Goal: Task Accomplishment & Management: Use online tool/utility

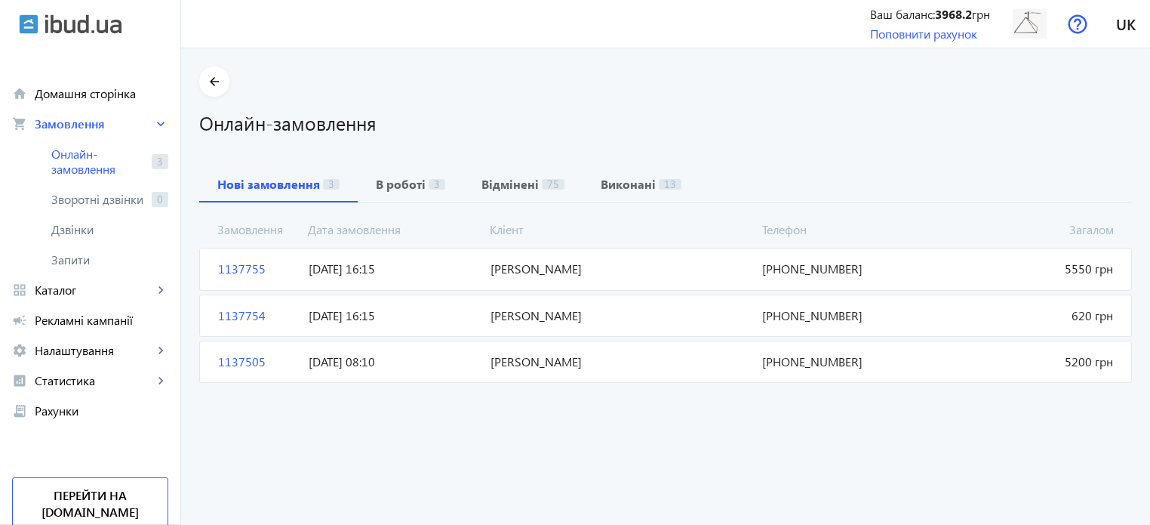
click at [646, 271] on span "Алексеенко Василий Васильевич" at bounding box center [621, 268] width 273 height 17
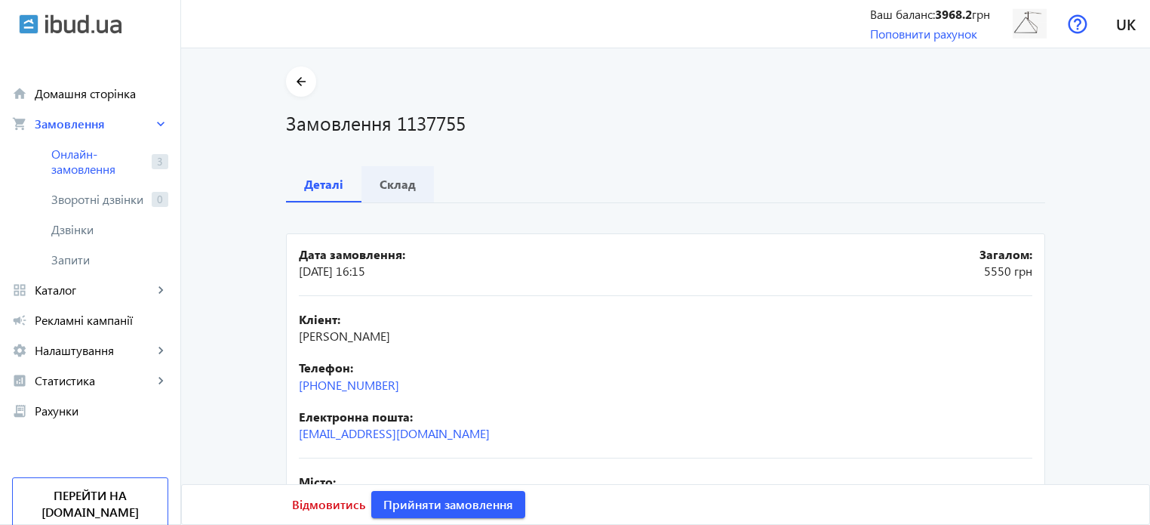
click at [399, 182] on b "Склад" at bounding box center [398, 184] width 36 height 12
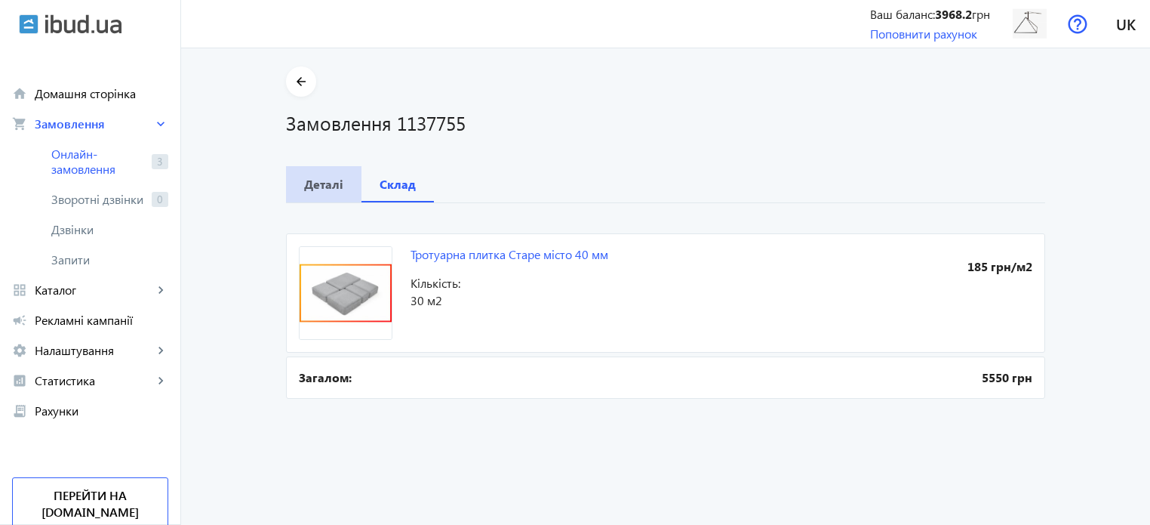
click at [320, 180] on b "Деталі" at bounding box center [323, 184] width 39 height 12
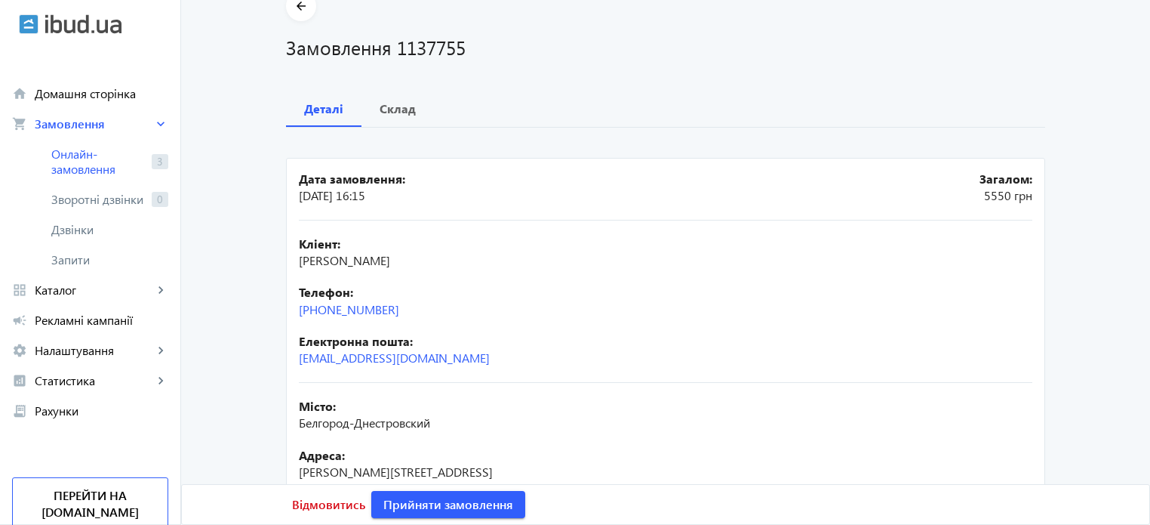
scroll to position [151, 0]
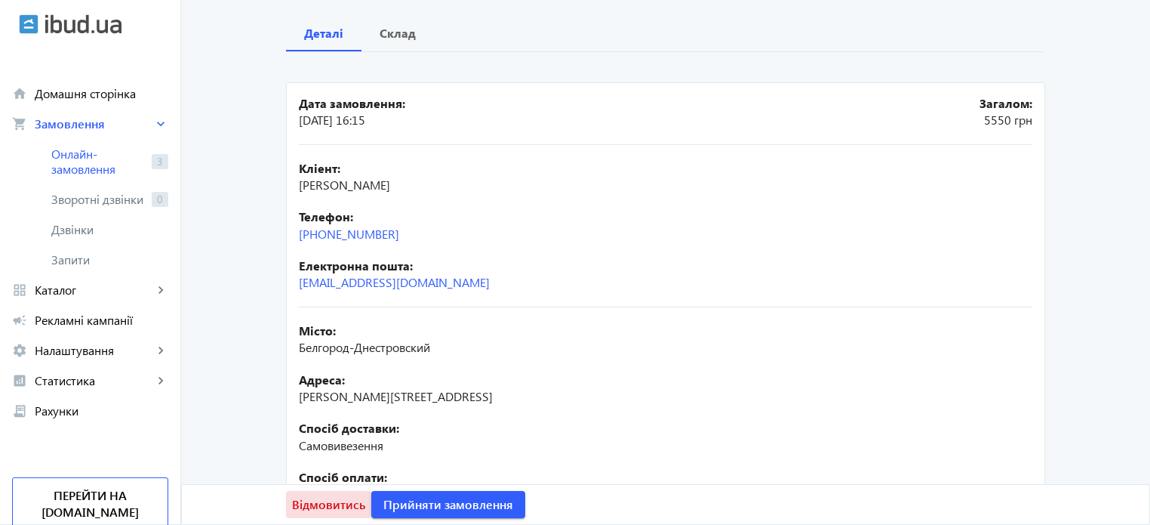
click at [336, 507] on span "Відмовитись" at bounding box center [328, 504] width 73 height 17
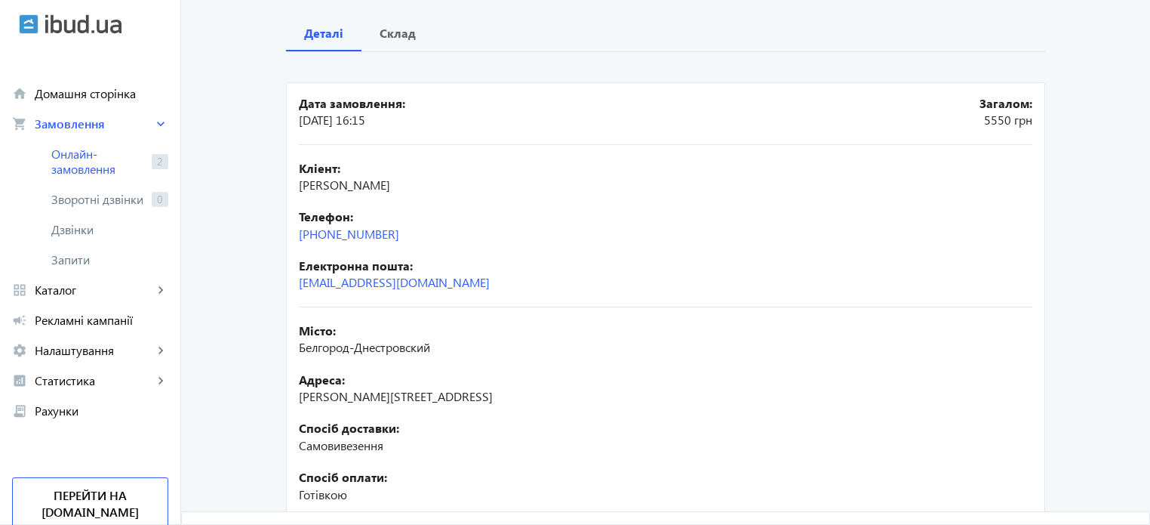
scroll to position [0, 0]
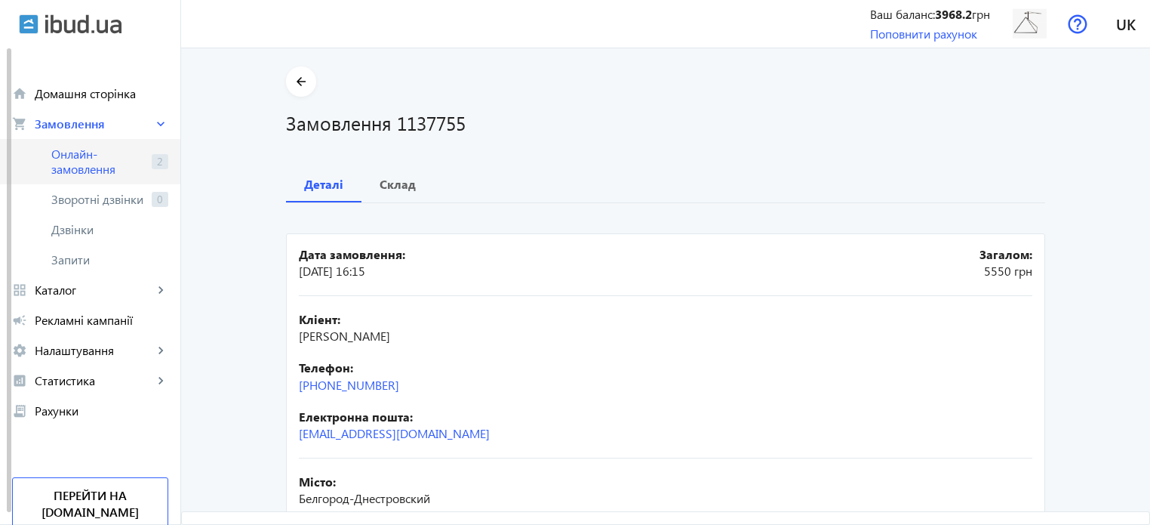
click at [112, 168] on span "Онлайн-замовлення" at bounding box center [98, 161] width 94 height 30
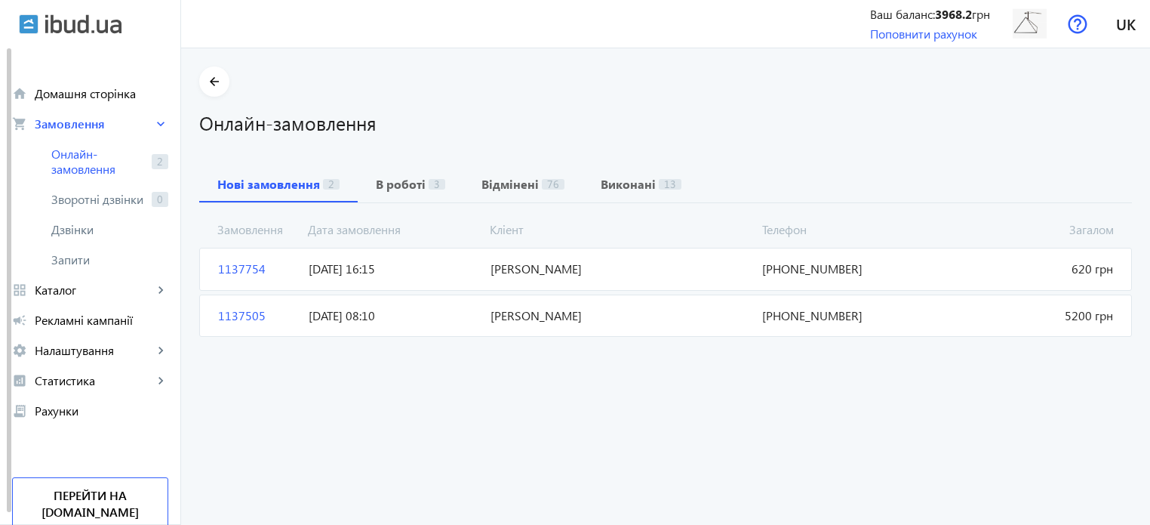
click at [389, 274] on span "10.10.2025 16:15" at bounding box center [393, 268] width 181 height 17
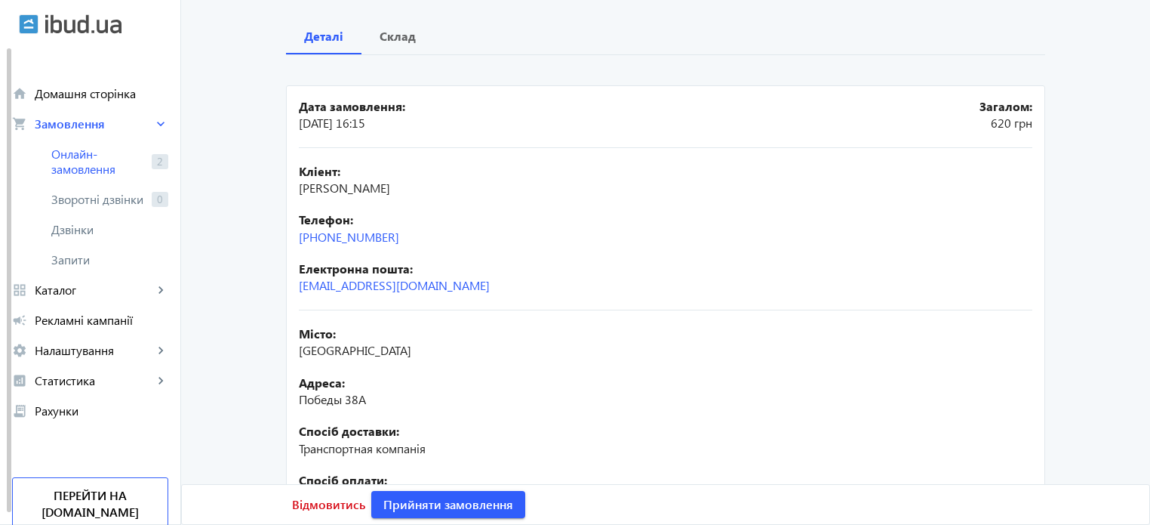
scroll to position [72, 0]
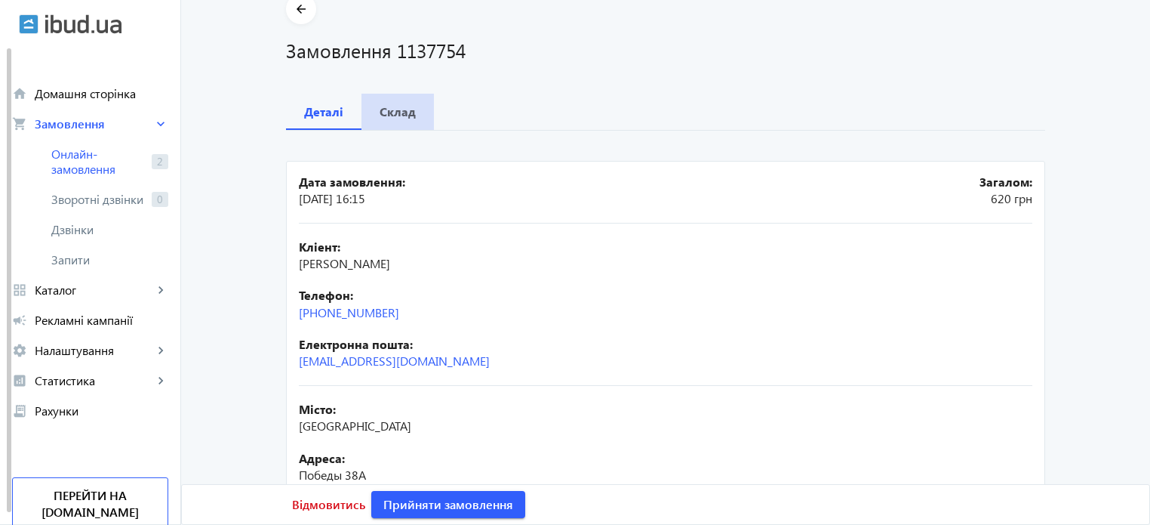
click at [413, 109] on div "Склад" at bounding box center [398, 112] width 72 height 36
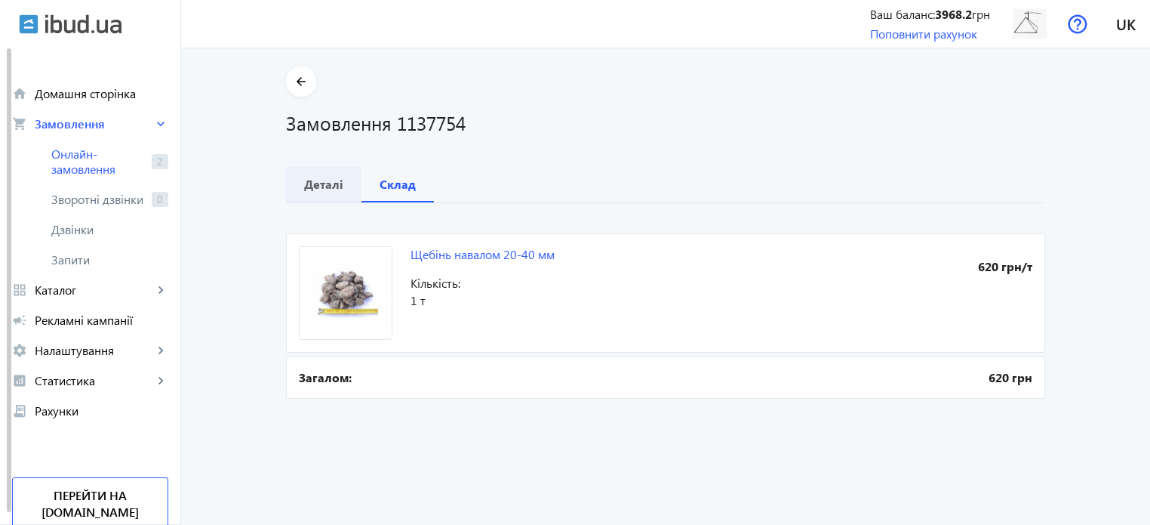
click at [313, 180] on b "Деталі" at bounding box center [323, 184] width 39 height 12
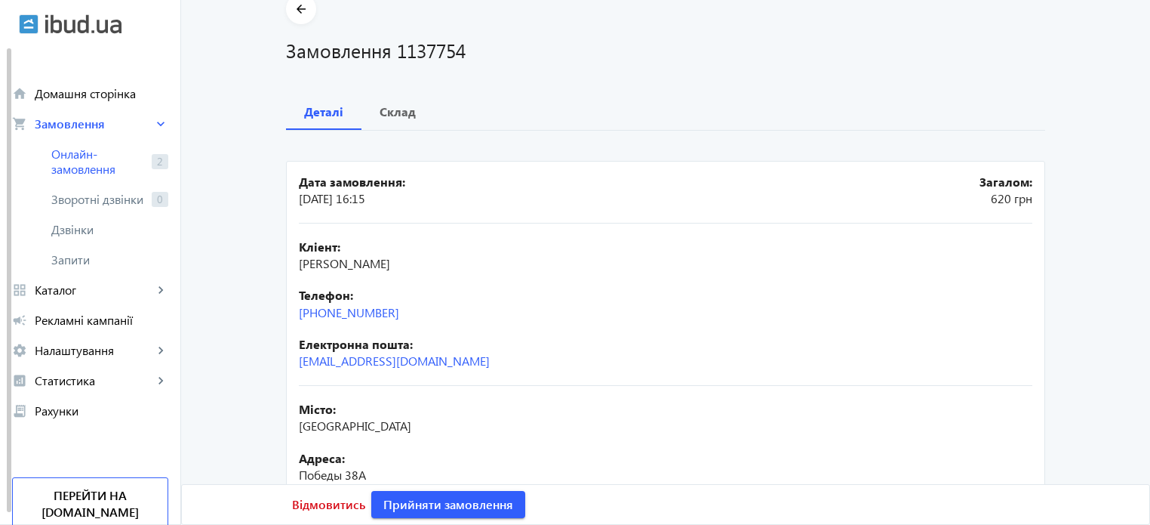
scroll to position [148, 0]
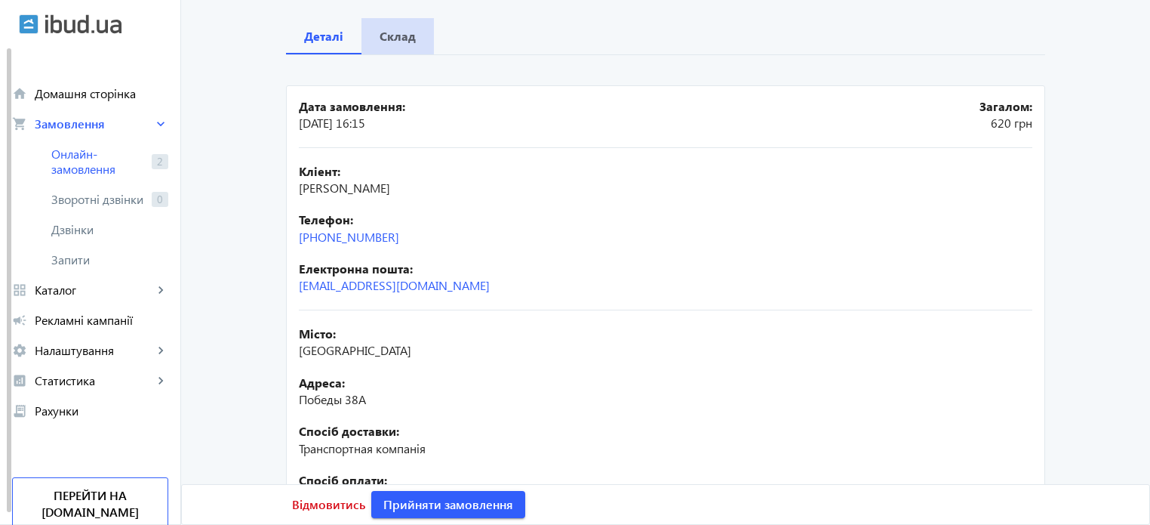
click at [402, 30] on b "Склад" at bounding box center [398, 36] width 36 height 12
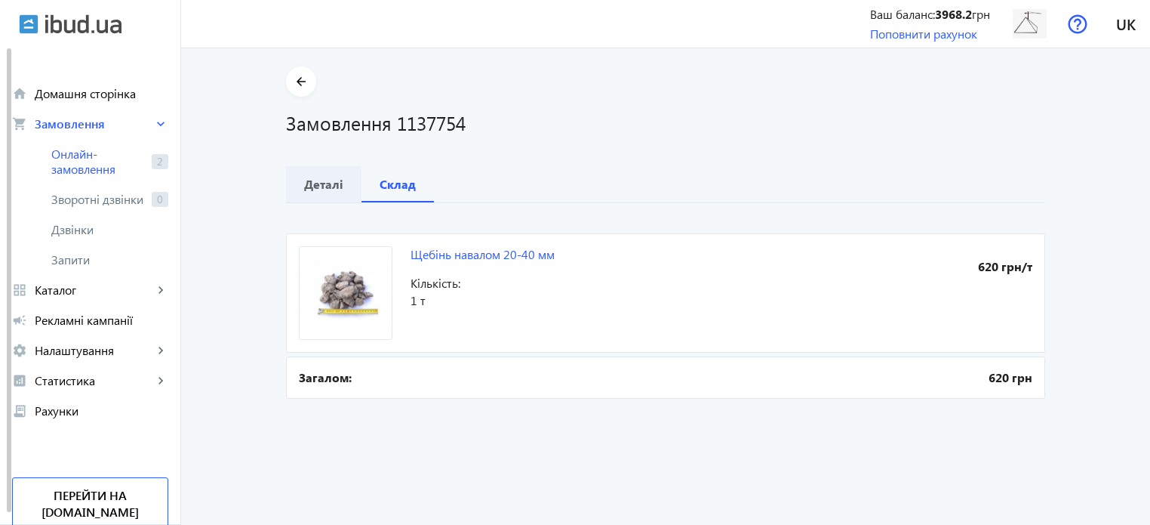
click at [326, 178] on b "Деталі" at bounding box center [323, 184] width 39 height 12
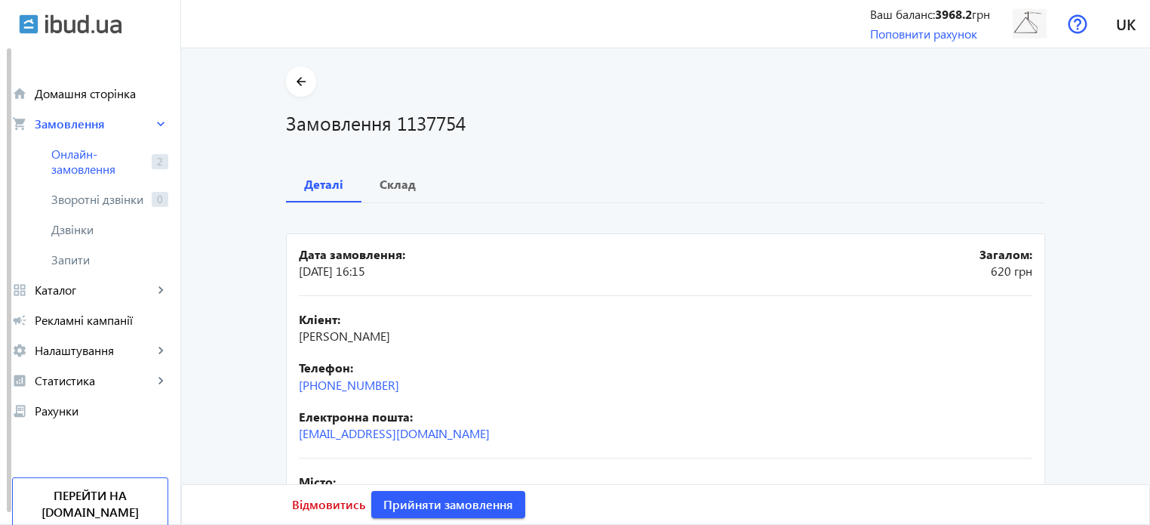
scroll to position [75, 0]
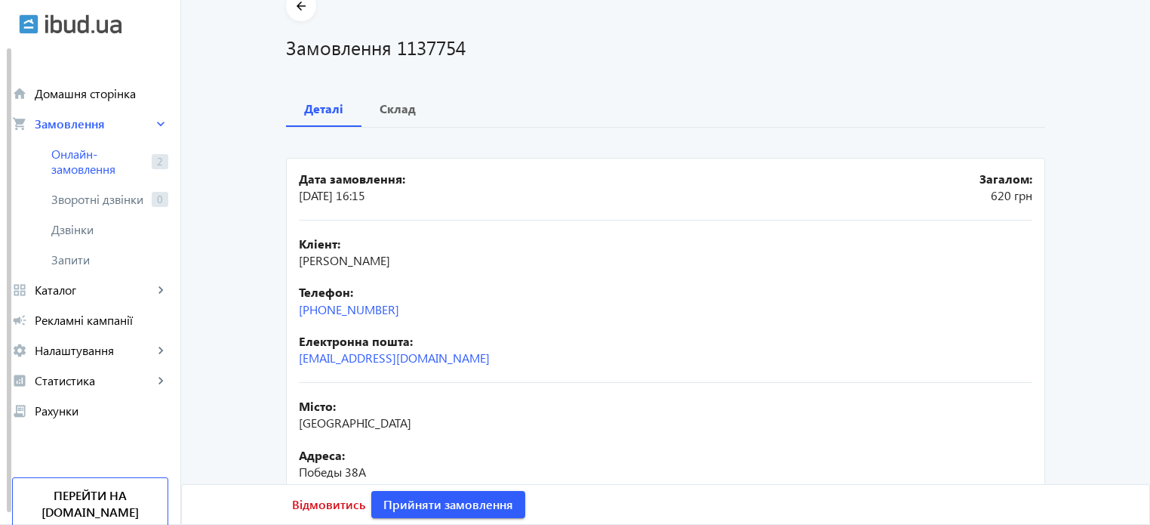
drag, startPoint x: 969, startPoint y: 317, endPoint x: 932, endPoint y: 322, distance: 38.1
click at [965, 317] on div "Кліент: Анатолий Сапон Телефон: +38(095)251-52-60 Електронна пошта: saponanatol…" at bounding box center [666, 301] width 734 height 162
drag, startPoint x: 461, startPoint y: 359, endPoint x: 254, endPoint y: 360, distance: 206.8
click at [254, 360] on main "arrow_back Замовлення 1137754 Деталі Склад Дата замовлення: 10.10.2025 16:15 За…" at bounding box center [665, 344] width 969 height 707
copy link "saponanatolij57@gmail.com"
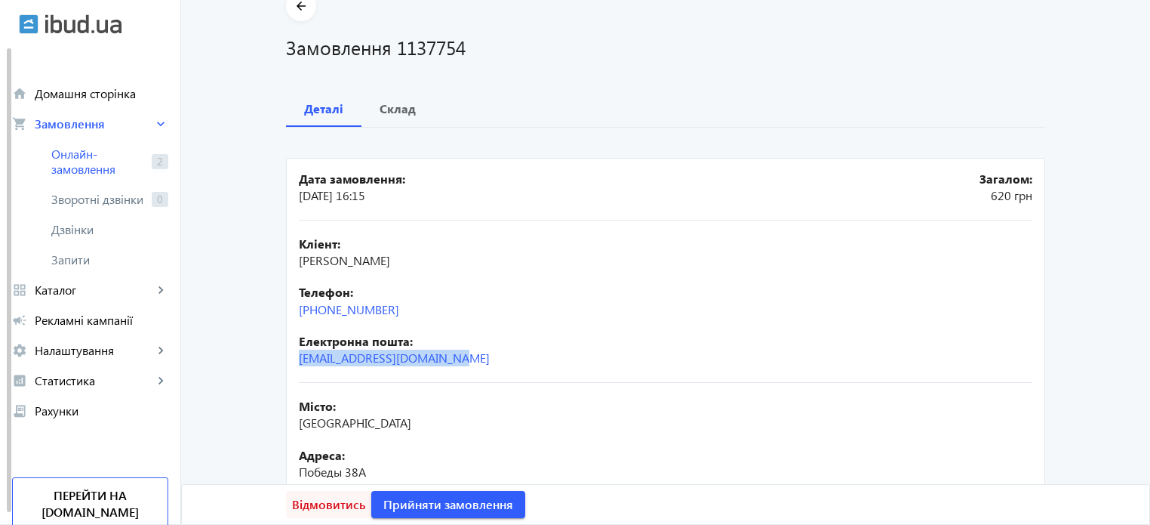
click at [335, 516] on span at bounding box center [328, 504] width 85 height 36
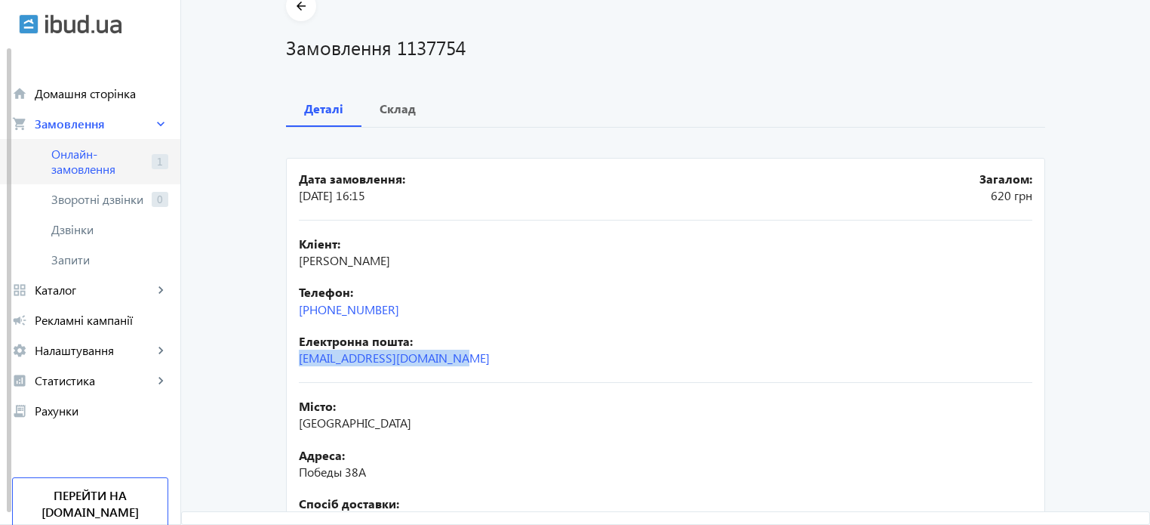
click at [115, 171] on span "Онлайн-замовлення" at bounding box center [98, 161] width 94 height 30
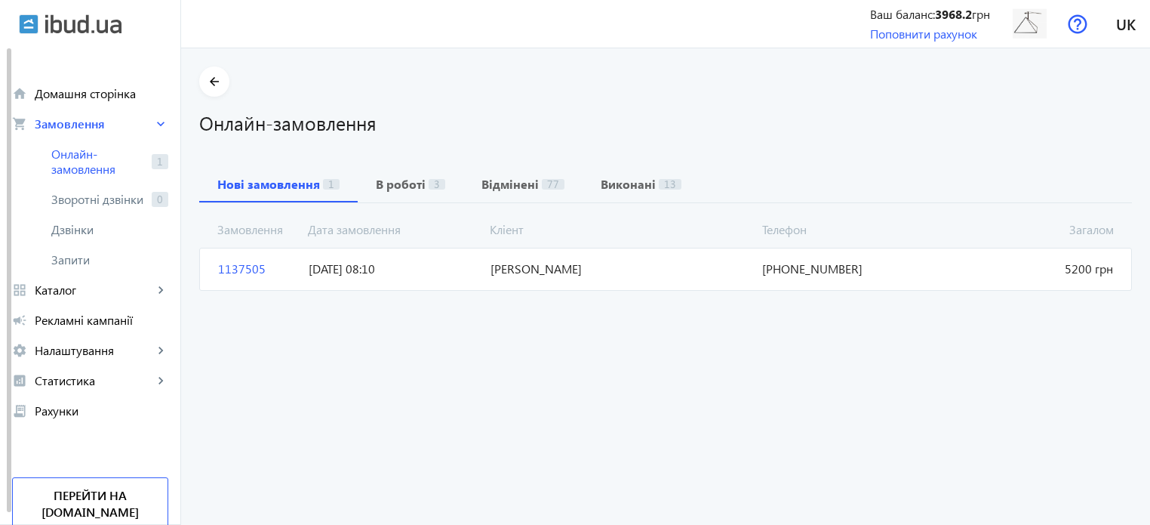
click at [432, 269] on span "08.10.2025 08:10" at bounding box center [393, 268] width 181 height 17
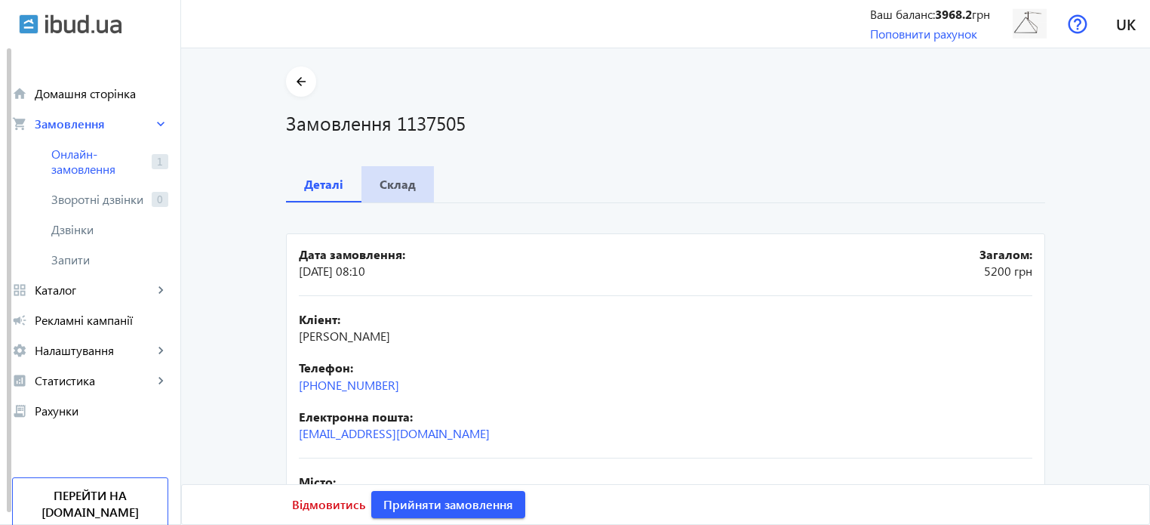
click at [401, 190] on b "Склад" at bounding box center [398, 184] width 36 height 12
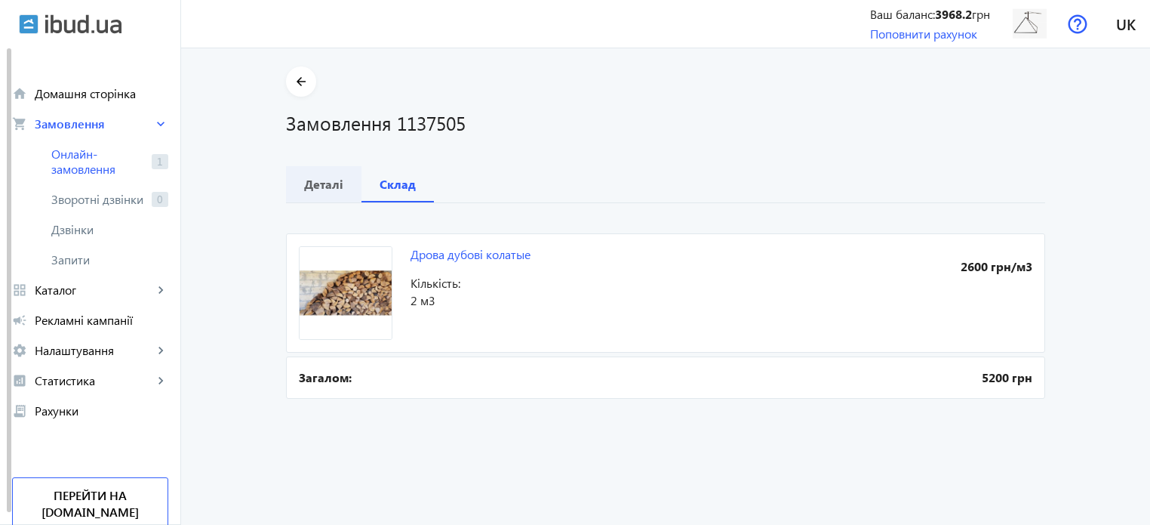
click at [317, 171] on span "Деталі" at bounding box center [323, 184] width 39 height 36
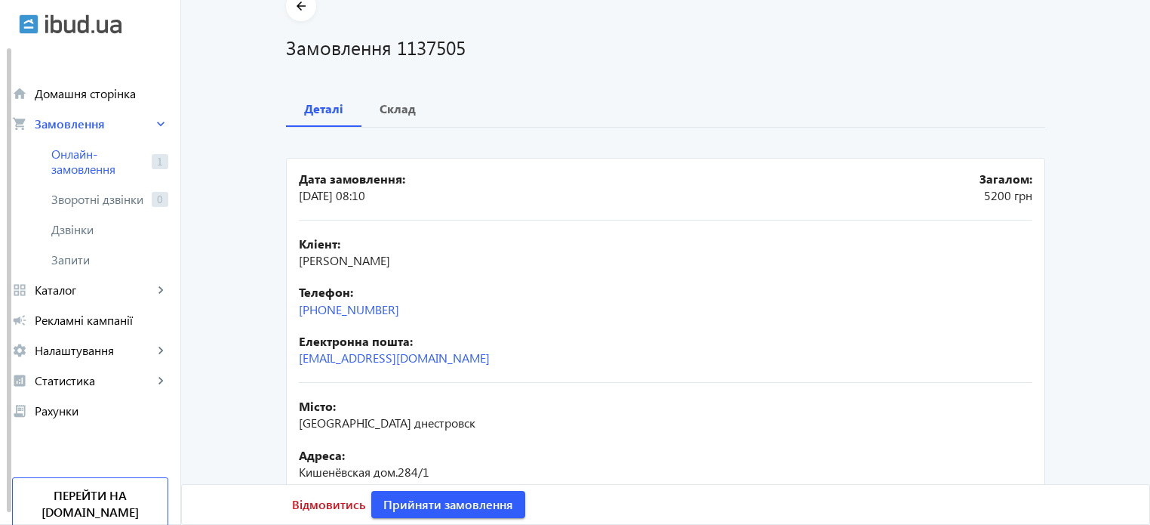
scroll to position [299, 0]
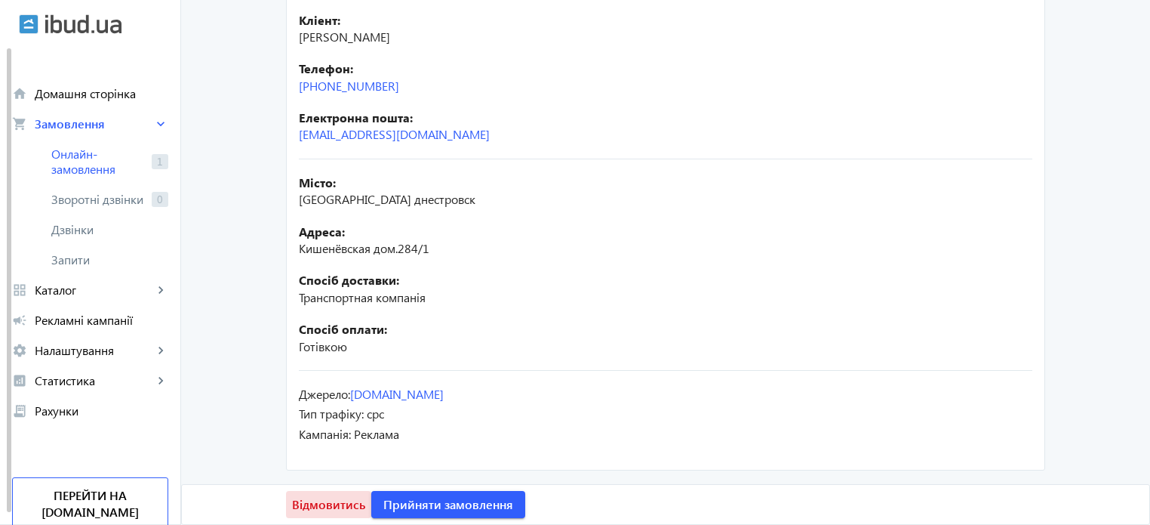
click at [325, 507] on span "Відмовитись" at bounding box center [328, 504] width 73 height 17
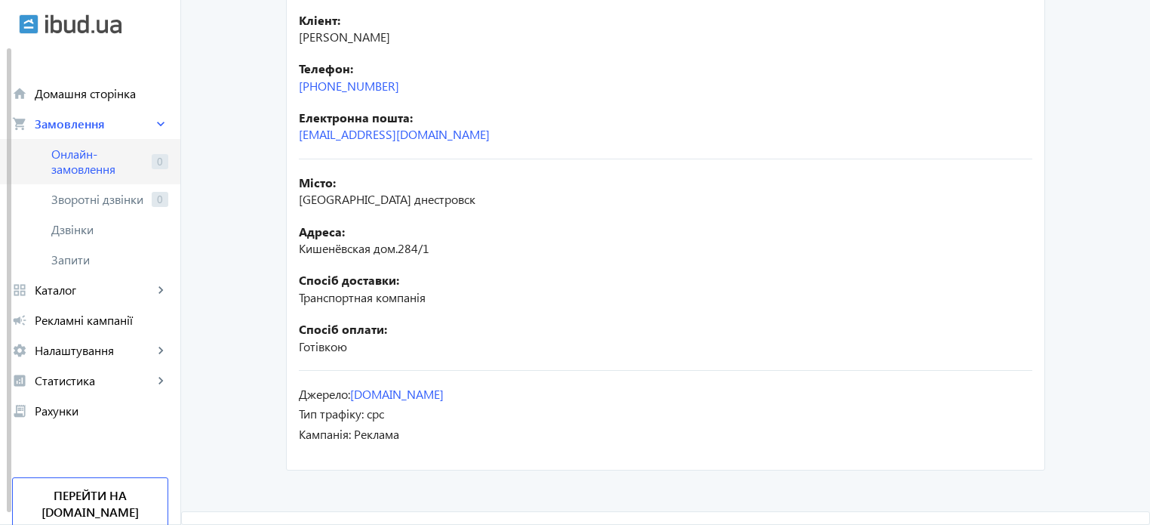
click at [94, 156] on span "Онлайн-замовлення" at bounding box center [98, 161] width 94 height 30
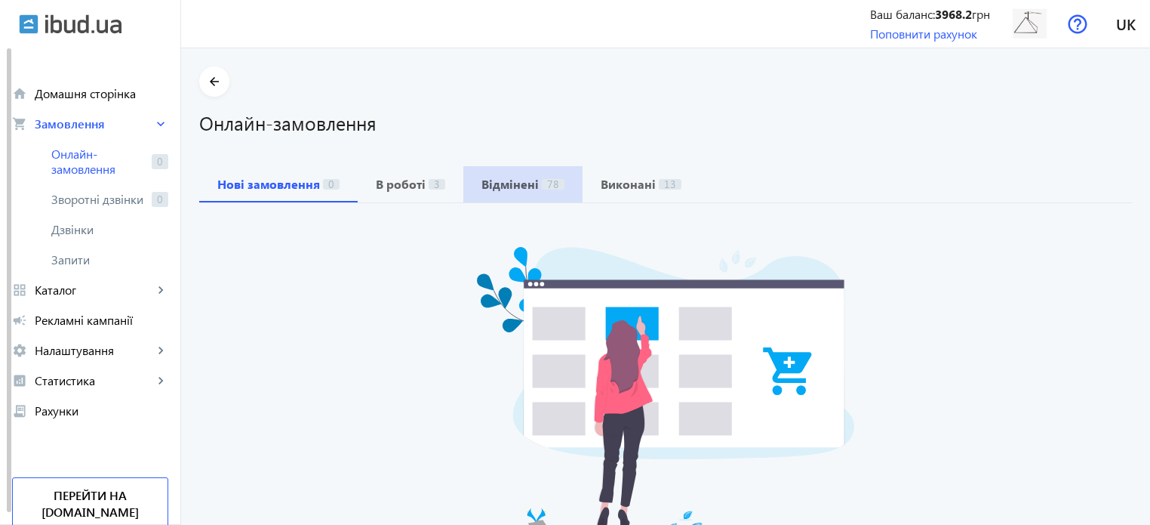
click at [542, 184] on span "78" at bounding box center [553, 184] width 23 height 11
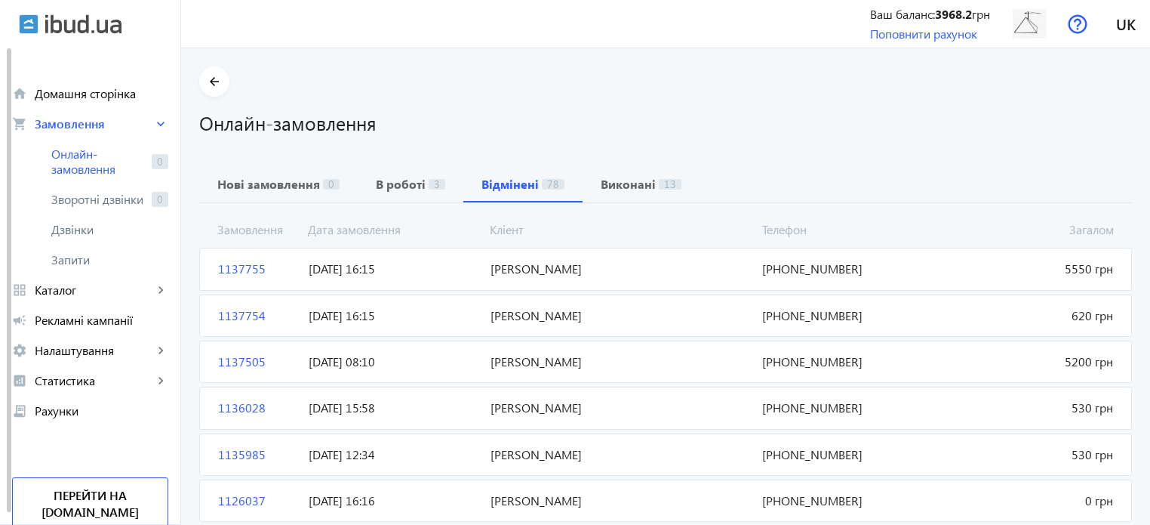
click at [442, 270] on span "10.10.2025 16:15" at bounding box center [393, 268] width 181 height 17
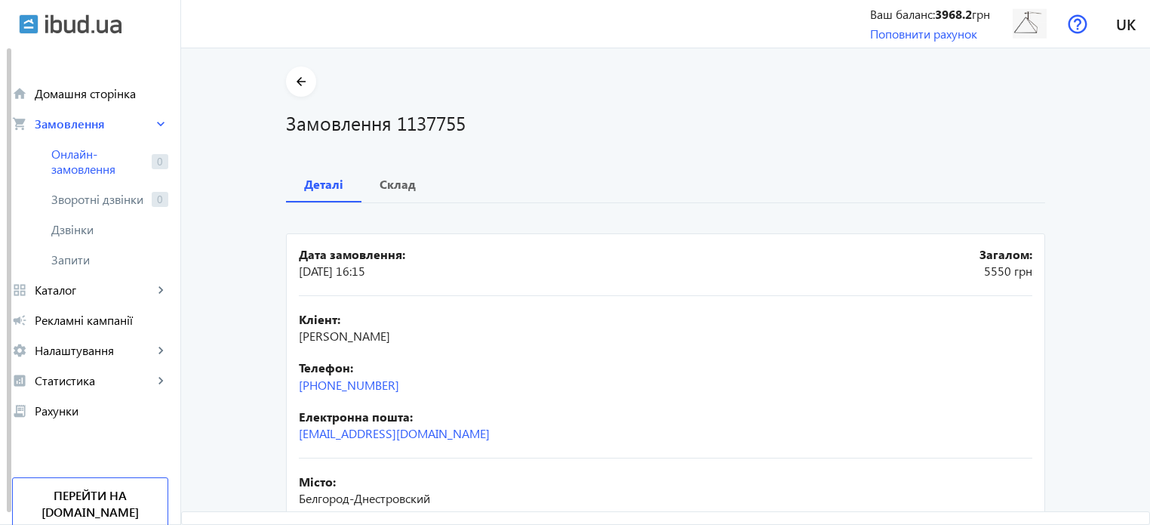
scroll to position [151, 0]
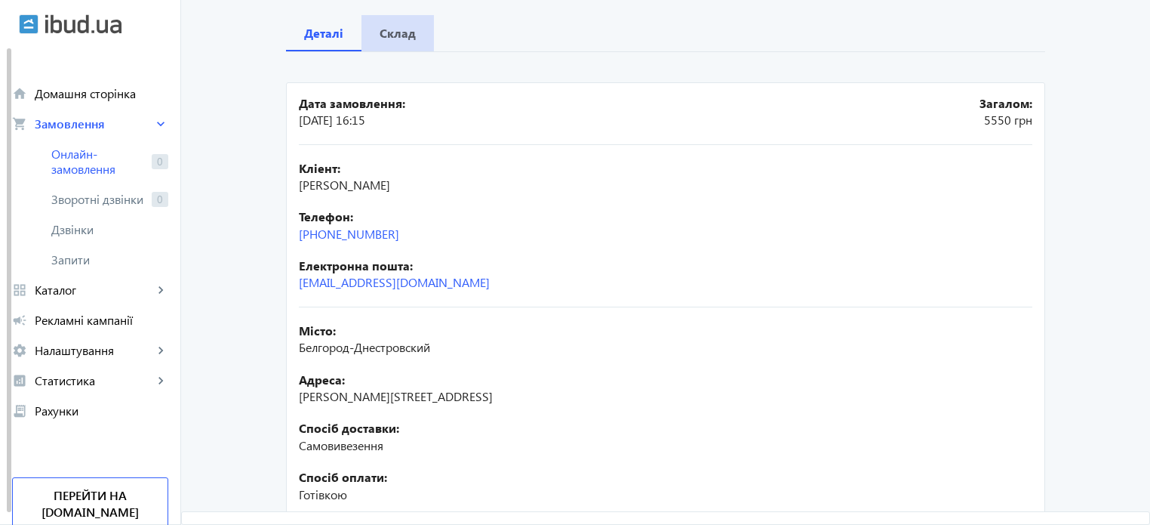
click at [385, 27] on b "Склад" at bounding box center [398, 33] width 36 height 12
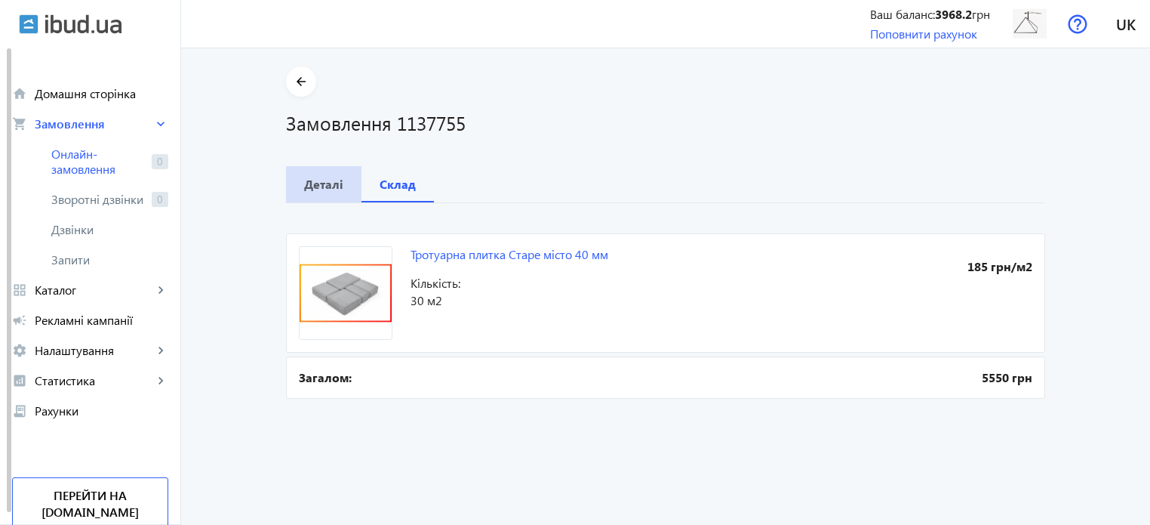
click at [320, 192] on span "Деталі" at bounding box center [323, 184] width 39 height 36
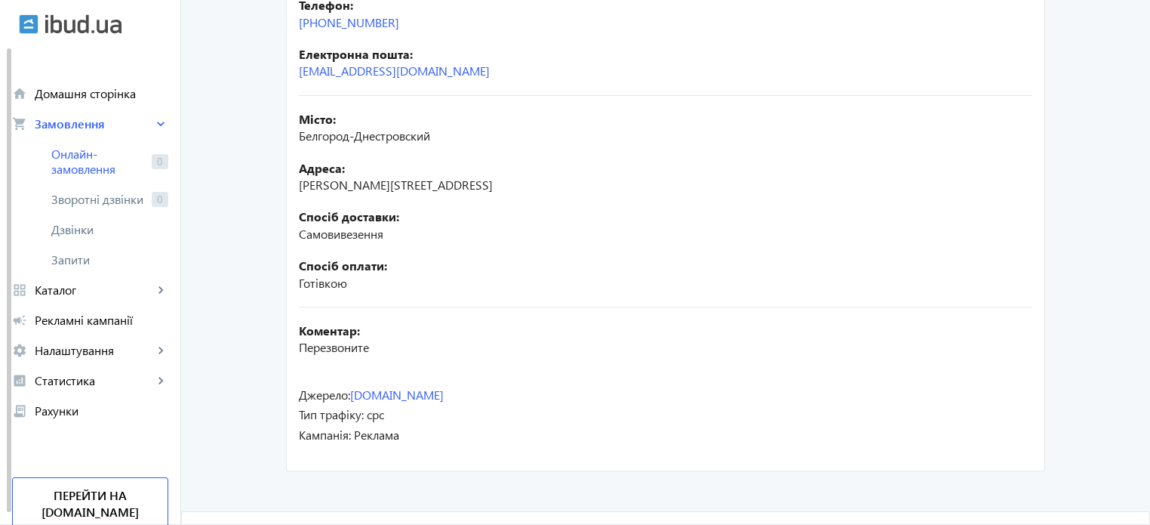
scroll to position [136, 0]
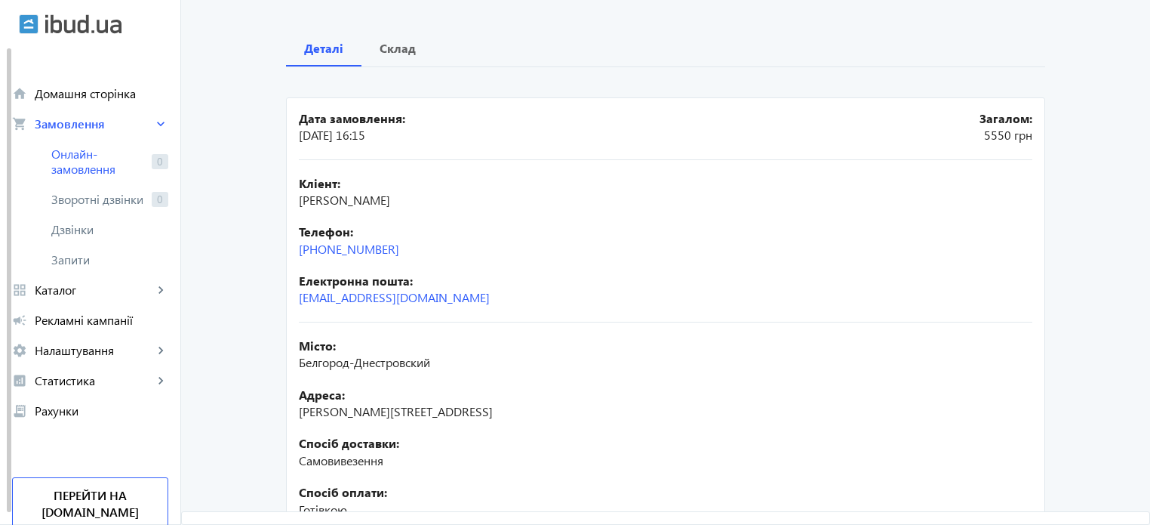
click at [382, 35] on span "Склад" at bounding box center [398, 48] width 36 height 36
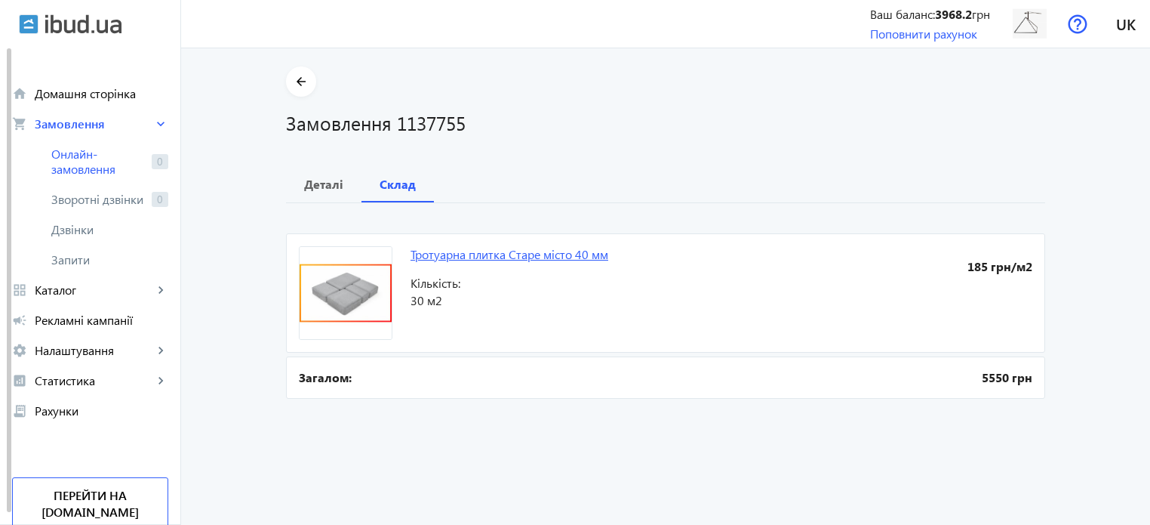
click at [522, 252] on link "Тротуарна плитка Старе місто 40 мм" at bounding box center [510, 254] width 198 height 16
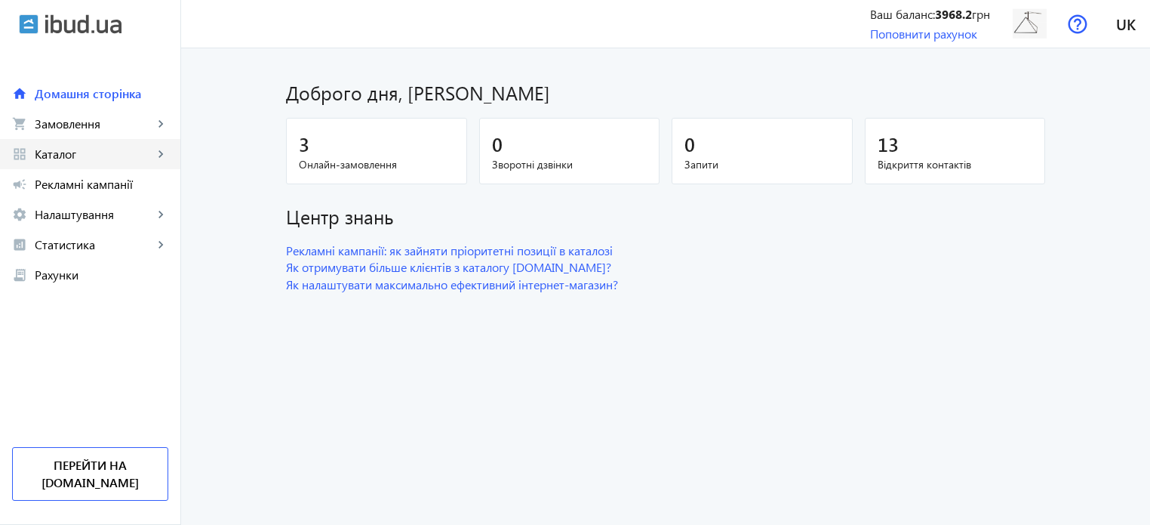
click at [128, 165] on link "grid_view Каталог keyboard_arrow_right" at bounding box center [90, 154] width 180 height 30
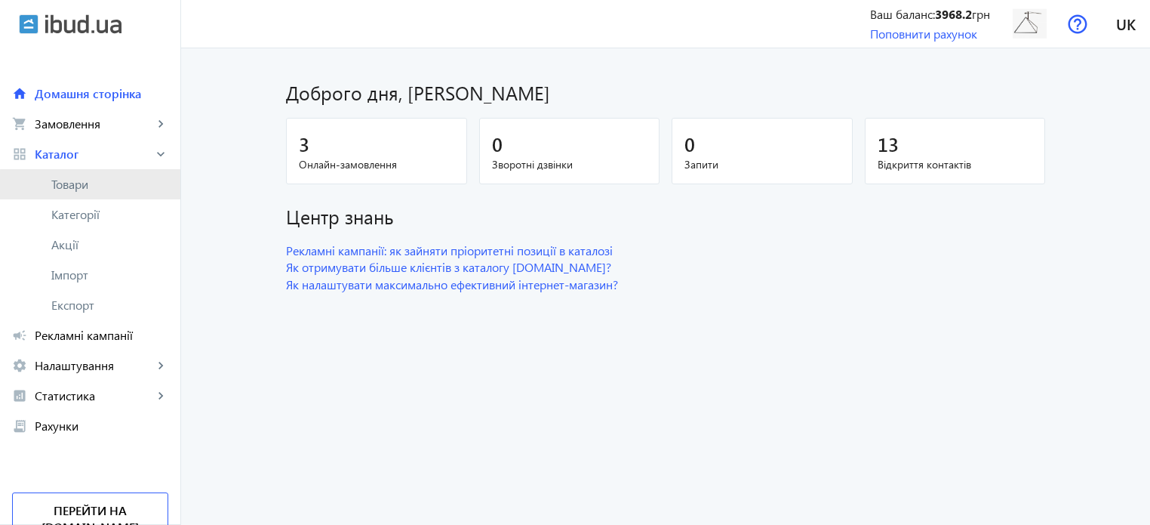
click at [118, 196] on link "Товари" at bounding box center [90, 184] width 180 height 30
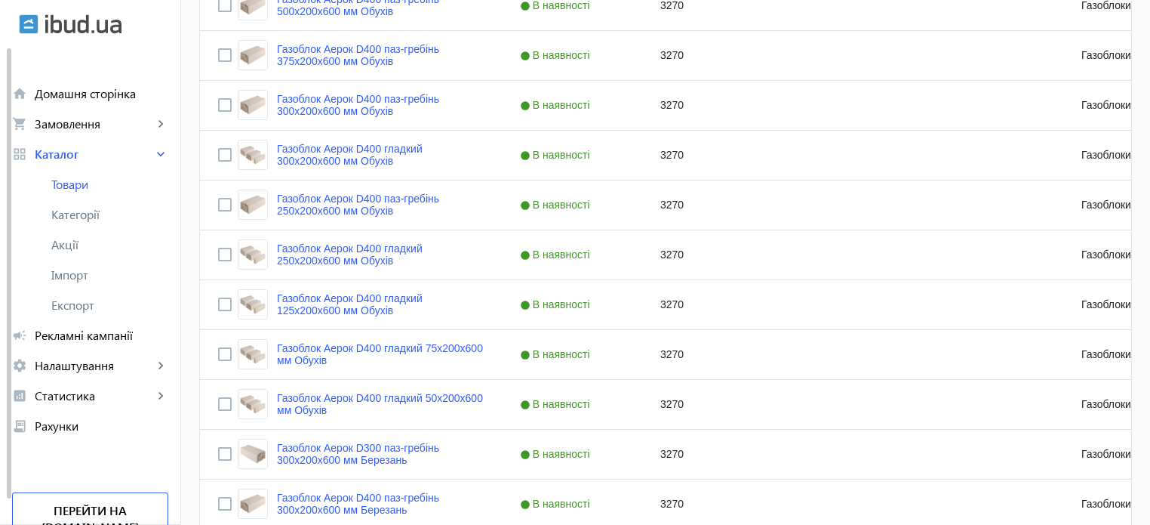
scroll to position [1507, 0]
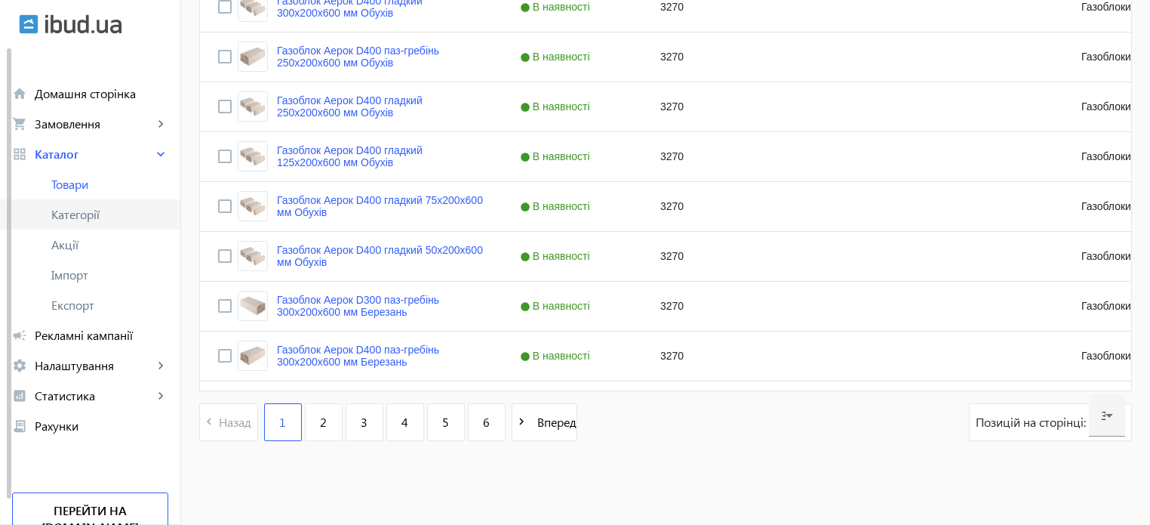
click at [121, 210] on span "Категорії" at bounding box center [109, 214] width 117 height 15
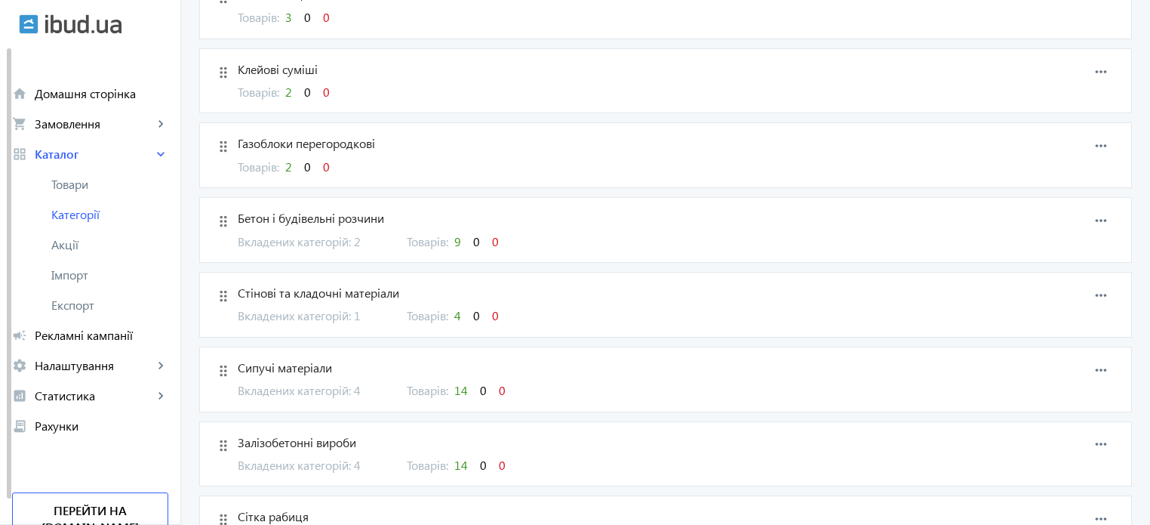
scroll to position [75, 0]
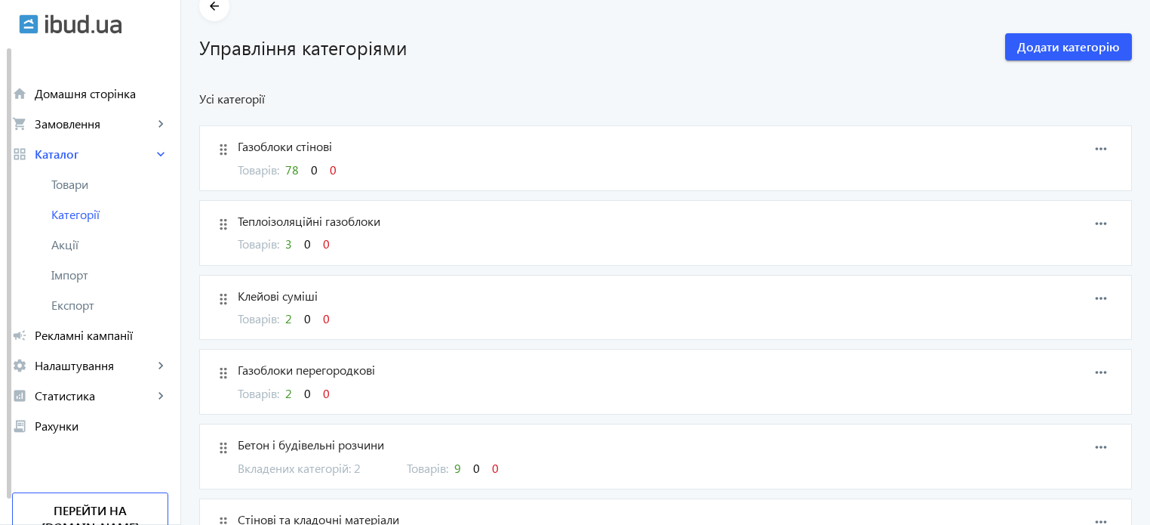
click at [300, 144] on span "Газоблоки стінові" at bounding box center [599, 146] width 723 height 17
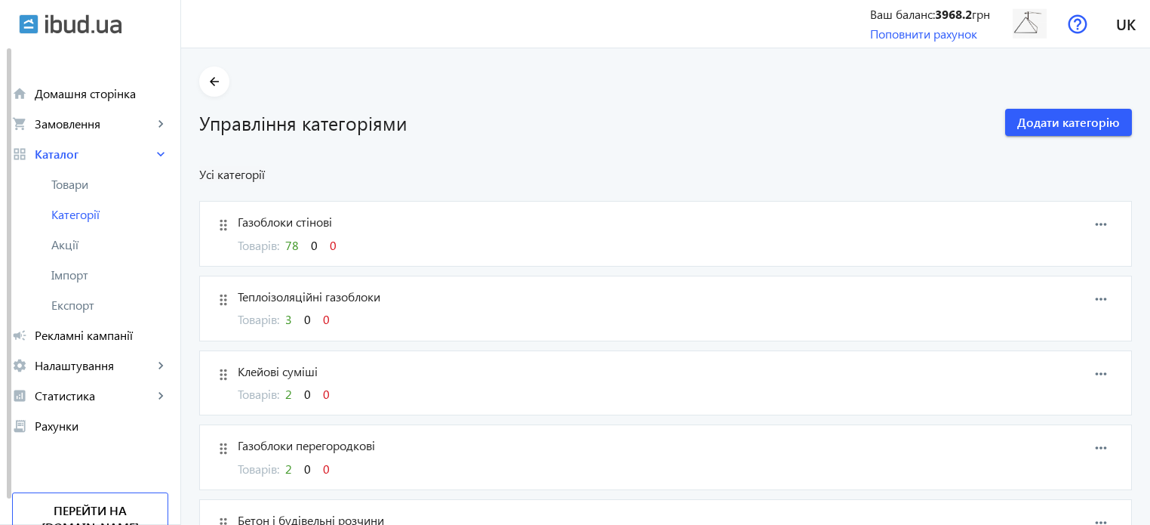
click at [289, 242] on span "78" at bounding box center [292, 245] width 14 height 16
click at [112, 207] on span "Категорії" at bounding box center [109, 214] width 117 height 15
click at [121, 214] on span "Категорії" at bounding box center [109, 214] width 117 height 15
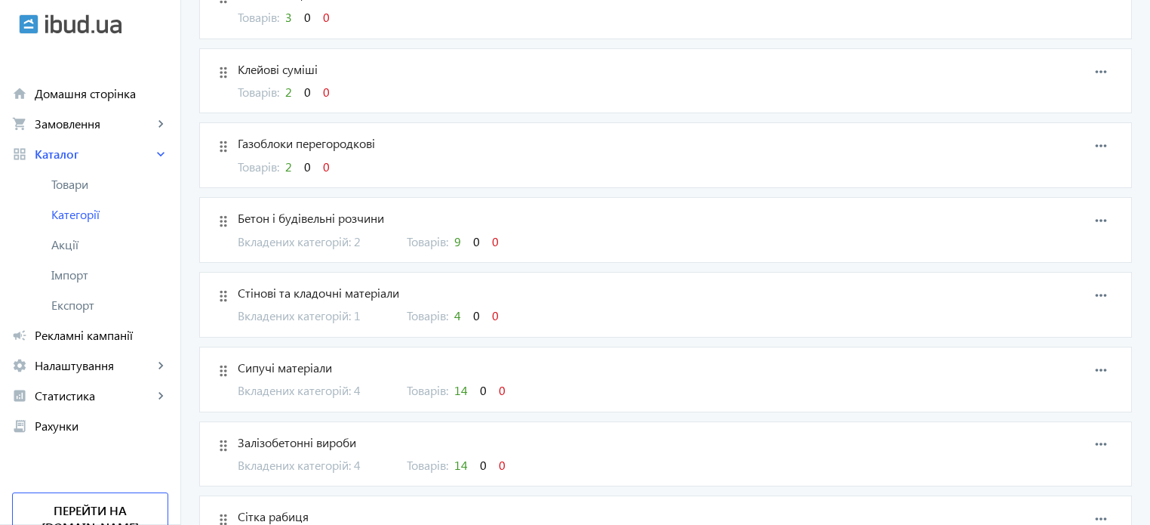
scroll to position [377, 0]
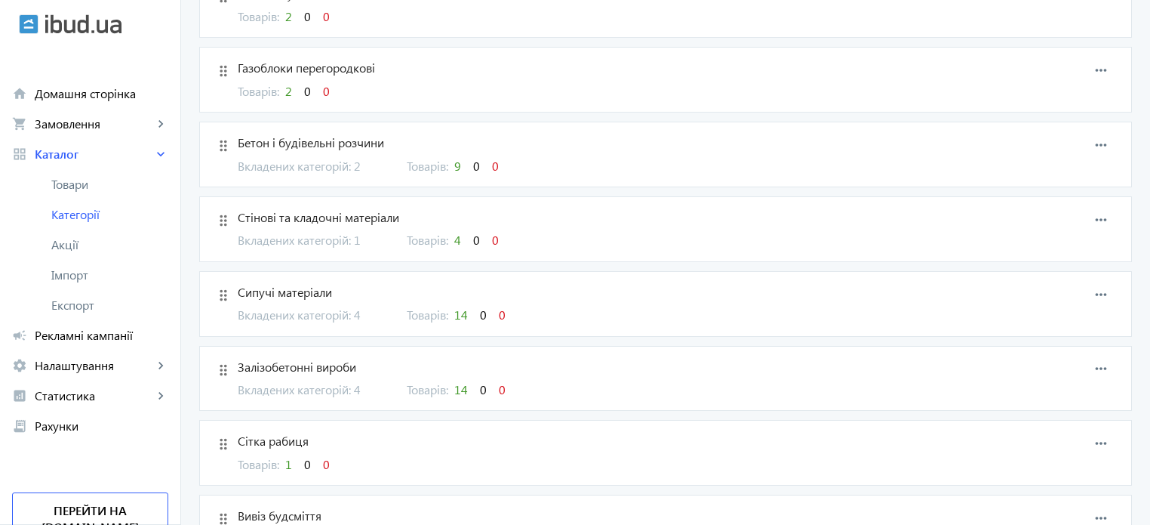
click at [454, 316] on span "14" at bounding box center [461, 314] width 14 height 16
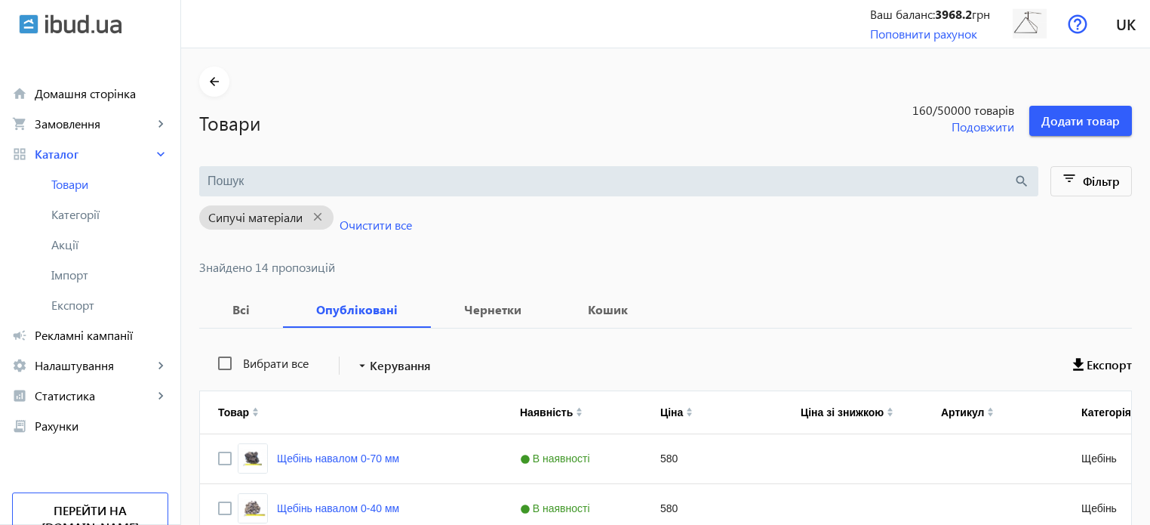
scroll to position [226, 0]
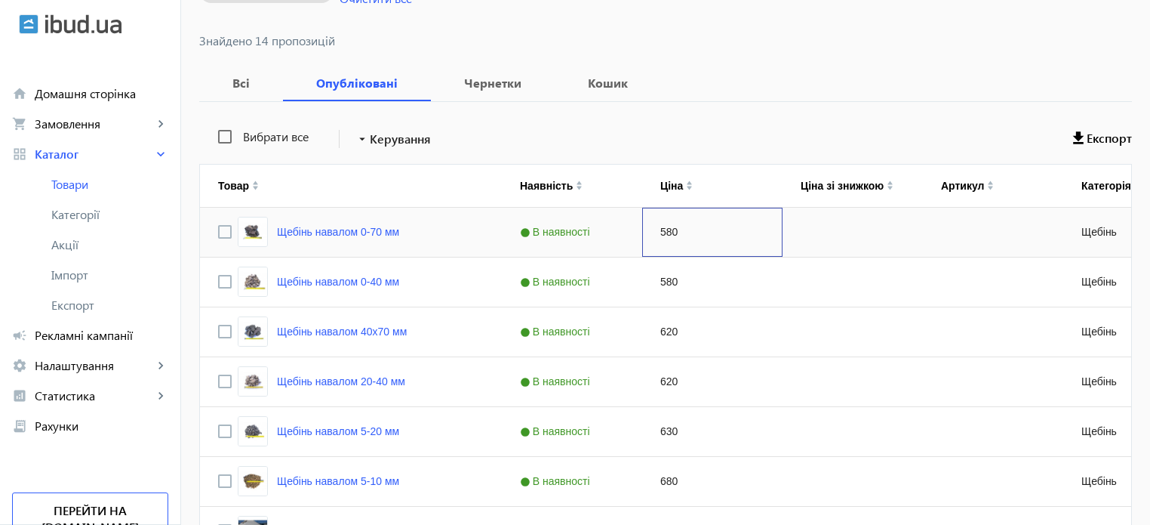
click at [664, 229] on div "580" at bounding box center [712, 232] width 140 height 49
click at [658, 229] on div "580" at bounding box center [712, 232] width 140 height 49
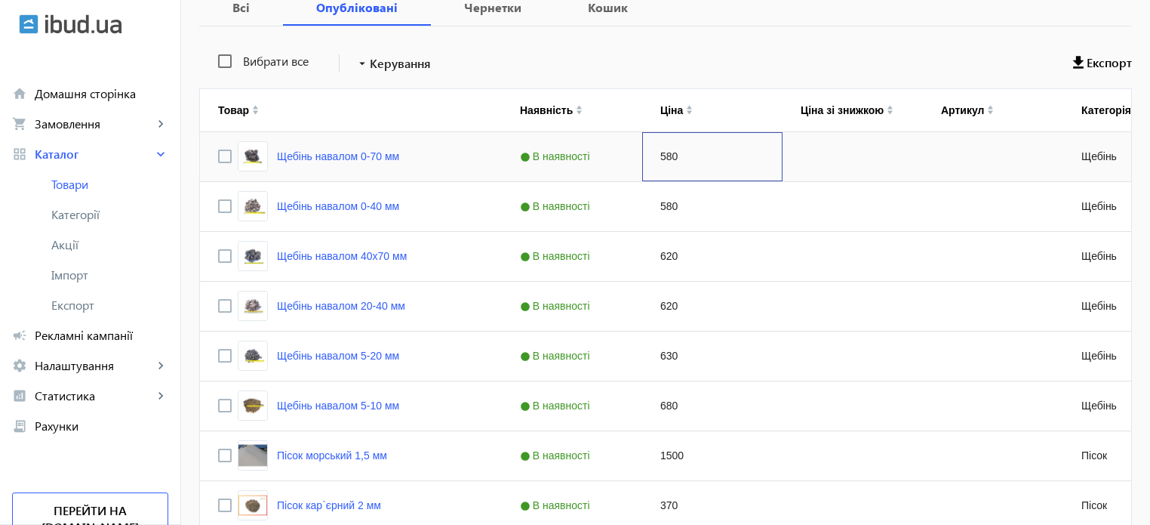
click at [661, 153] on div "580" at bounding box center [712, 156] width 140 height 49
type input "590"
click at [835, 169] on div "Press SPACE to select this row." at bounding box center [853, 156] width 140 height 49
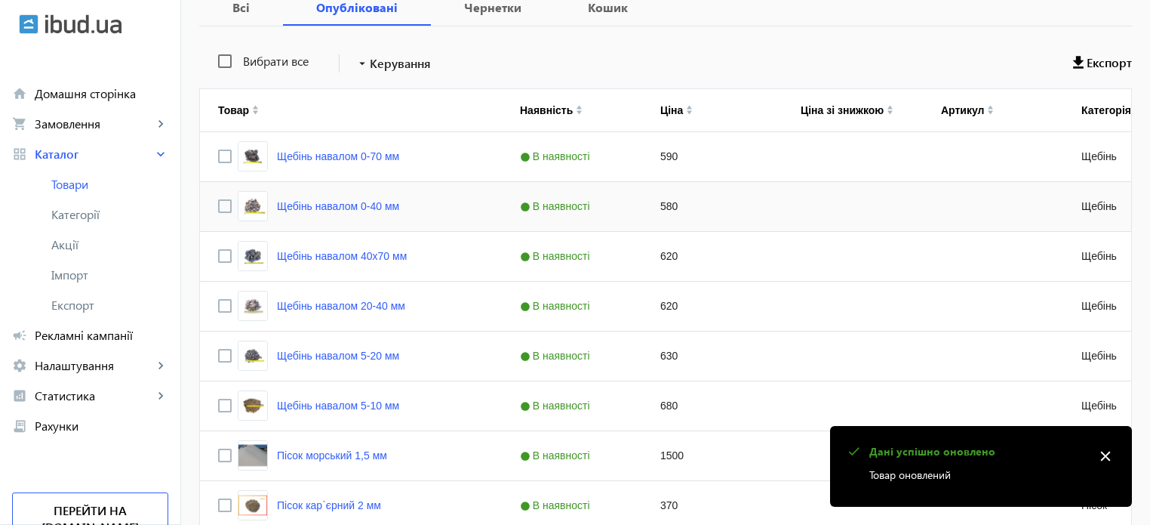
click at [660, 203] on div "580" at bounding box center [712, 206] width 140 height 49
type input "590"
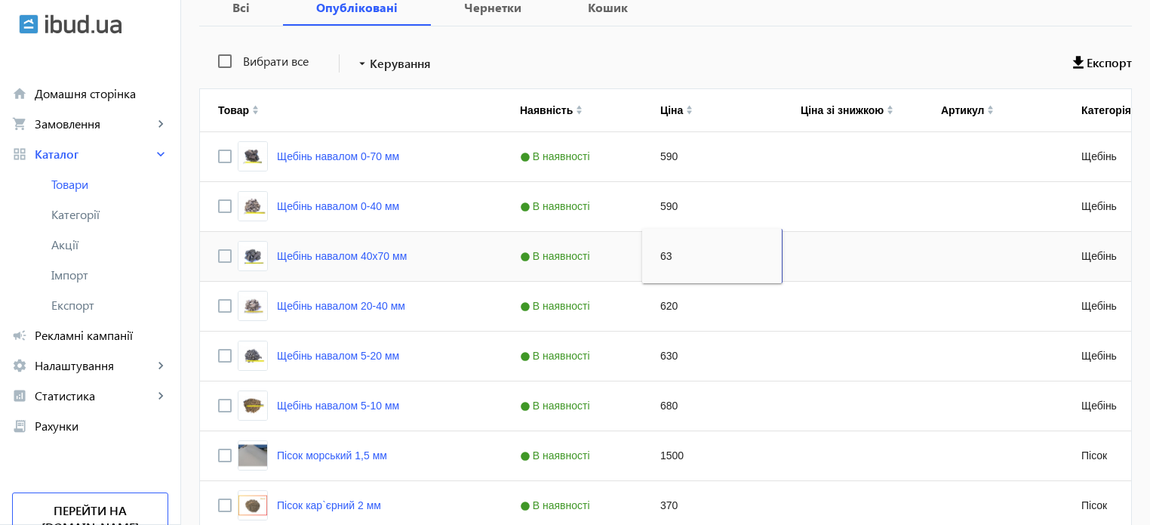
type input "630"
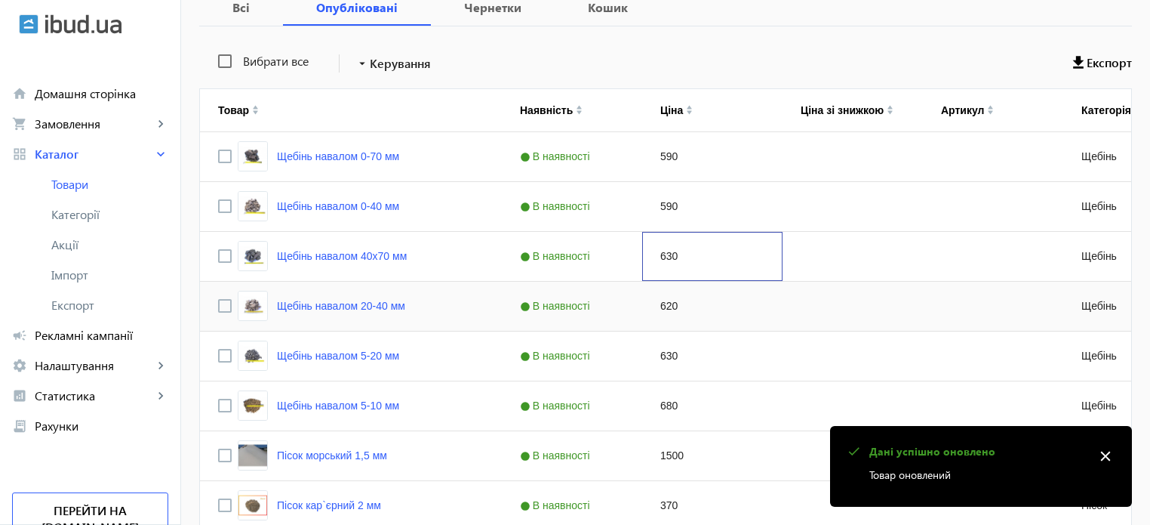
scroll to position [226, 0]
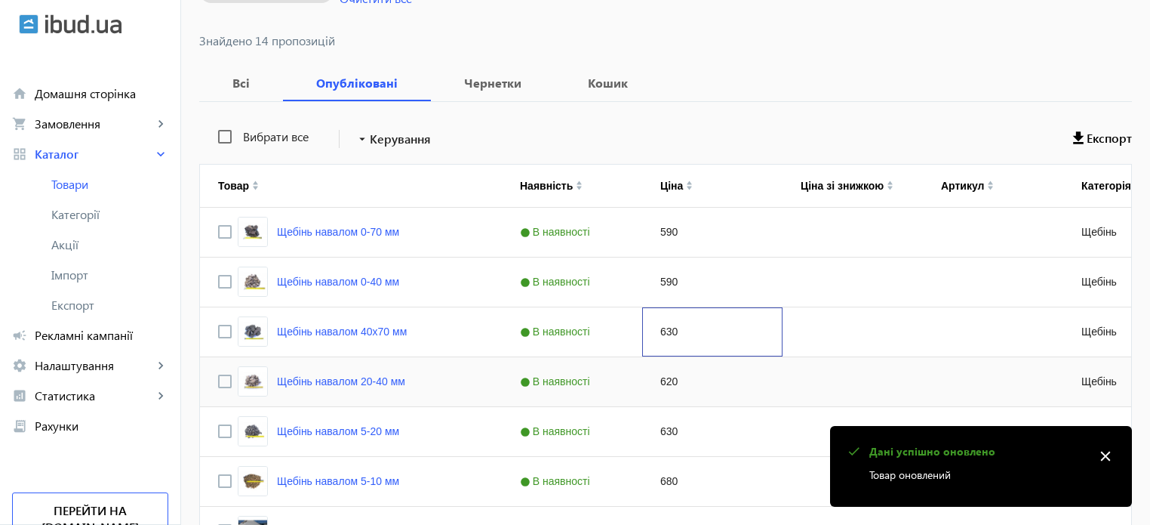
click at [691, 313] on div "630" at bounding box center [712, 331] width 140 height 49
type input "630"
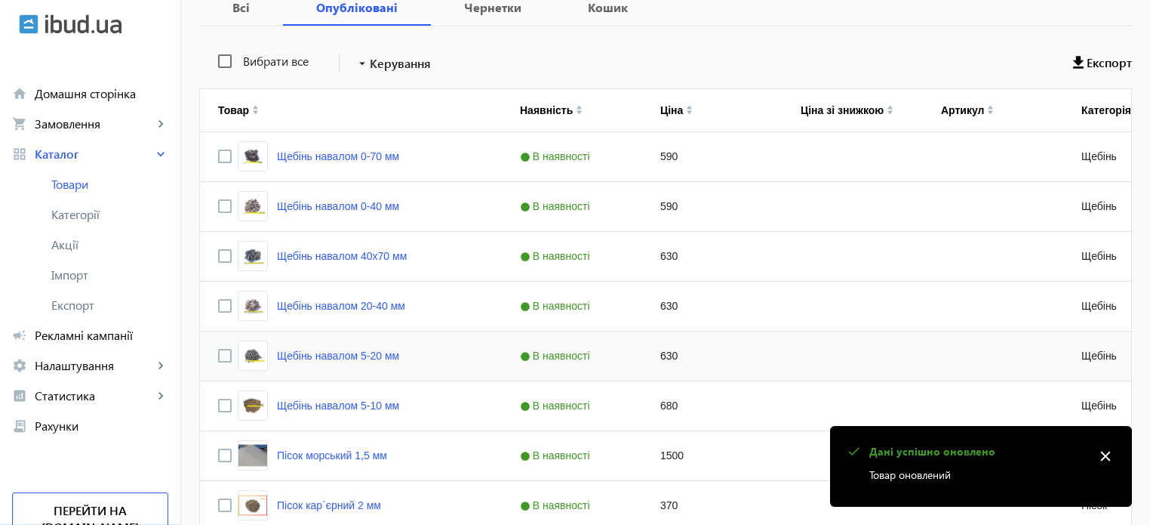
click at [689, 350] on div "630" at bounding box center [712, 355] width 140 height 49
type input "640"
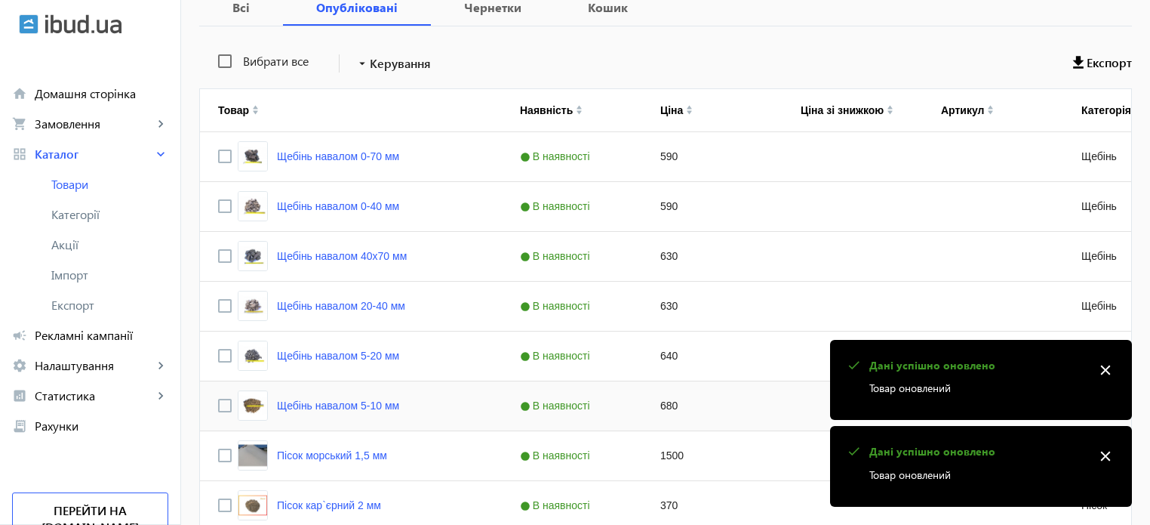
click at [694, 424] on div "680" at bounding box center [712, 405] width 140 height 49
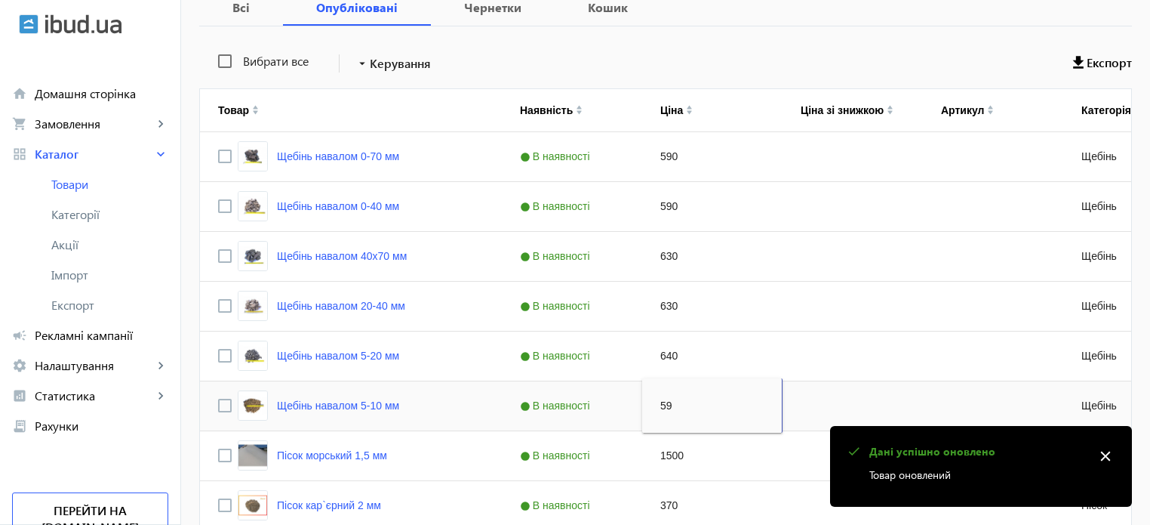
type input "590"
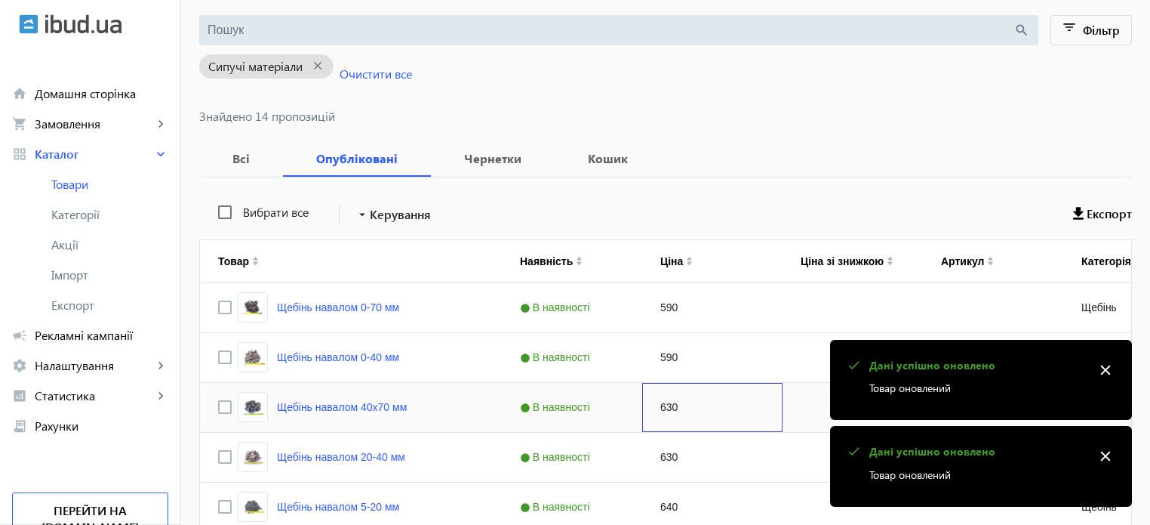
click at [694, 424] on div "630" at bounding box center [712, 407] width 140 height 49
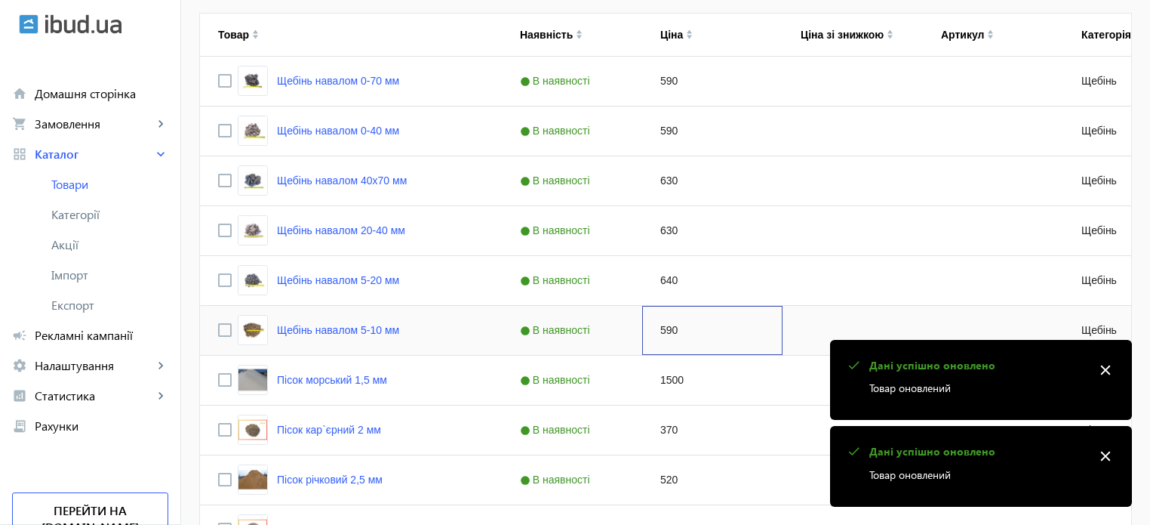
click at [701, 334] on div "590" at bounding box center [712, 330] width 140 height 49
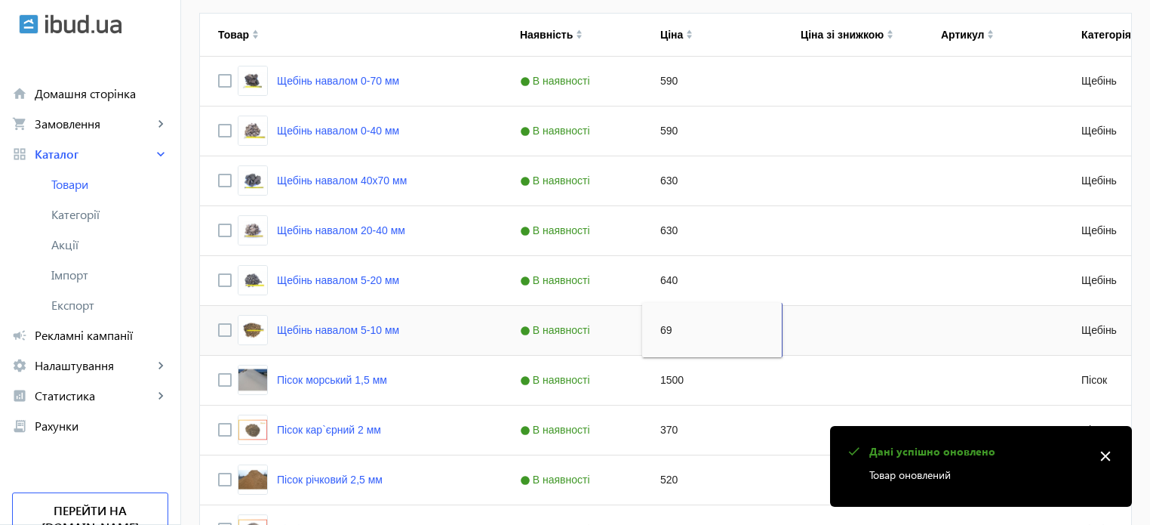
type input "690"
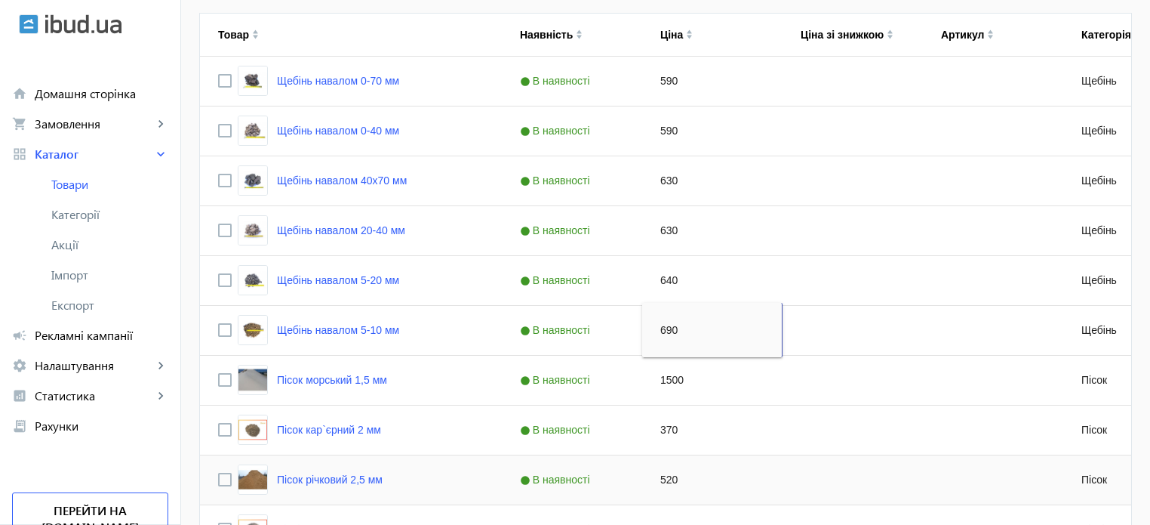
scroll to position [453, 0]
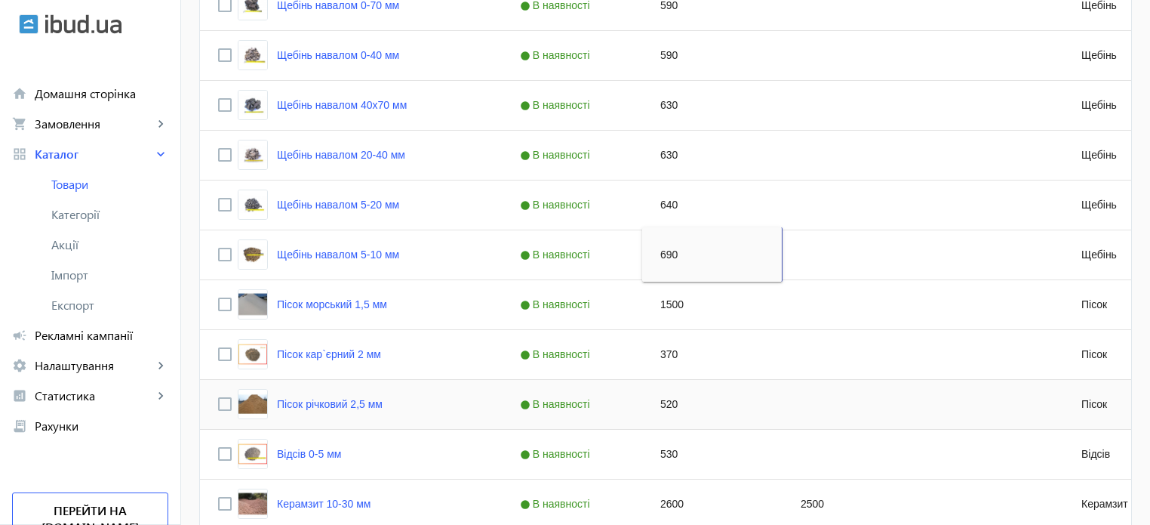
click at [692, 397] on div "520" at bounding box center [712, 404] width 140 height 49
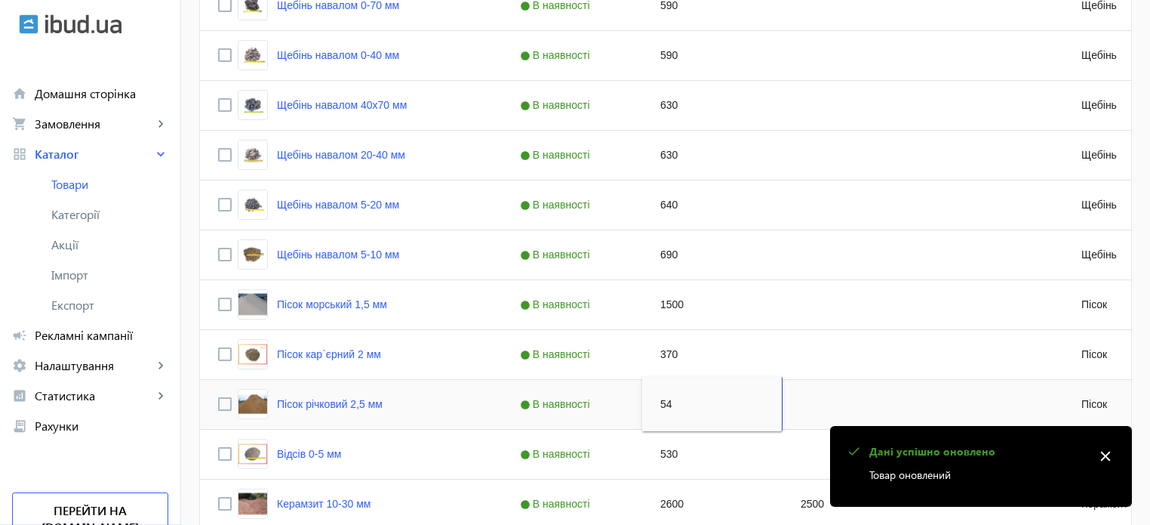
type input "540"
click at [709, 458] on div "530" at bounding box center [712, 454] width 140 height 49
type input "540"
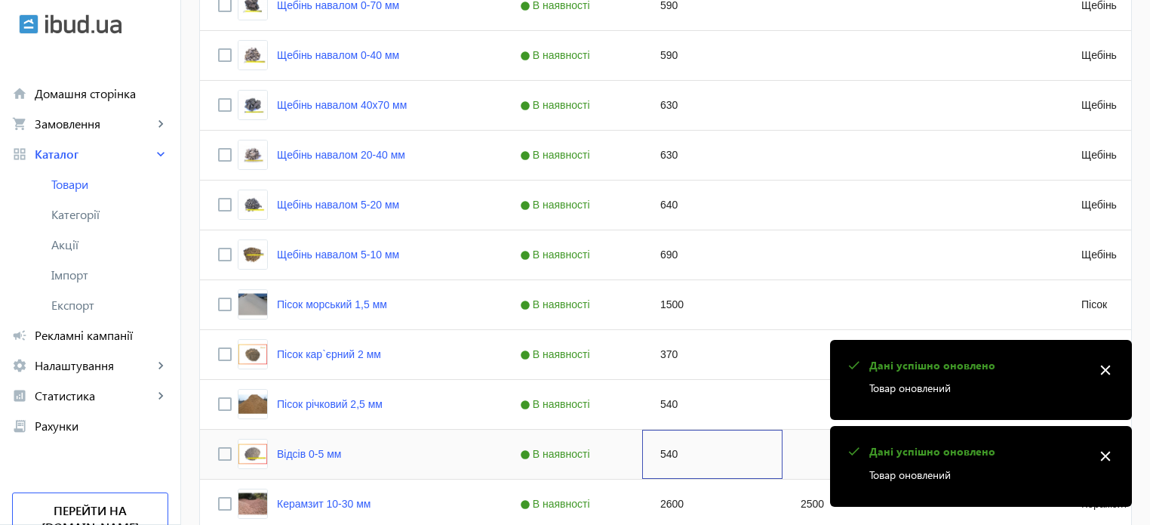
scroll to position [604, 0]
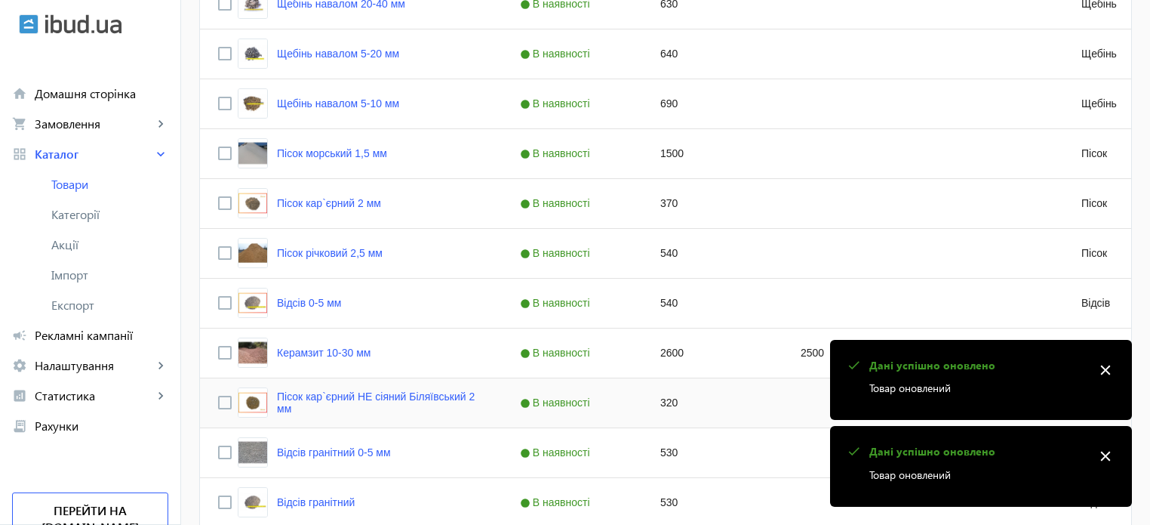
click at [677, 407] on div "320" at bounding box center [712, 402] width 140 height 49
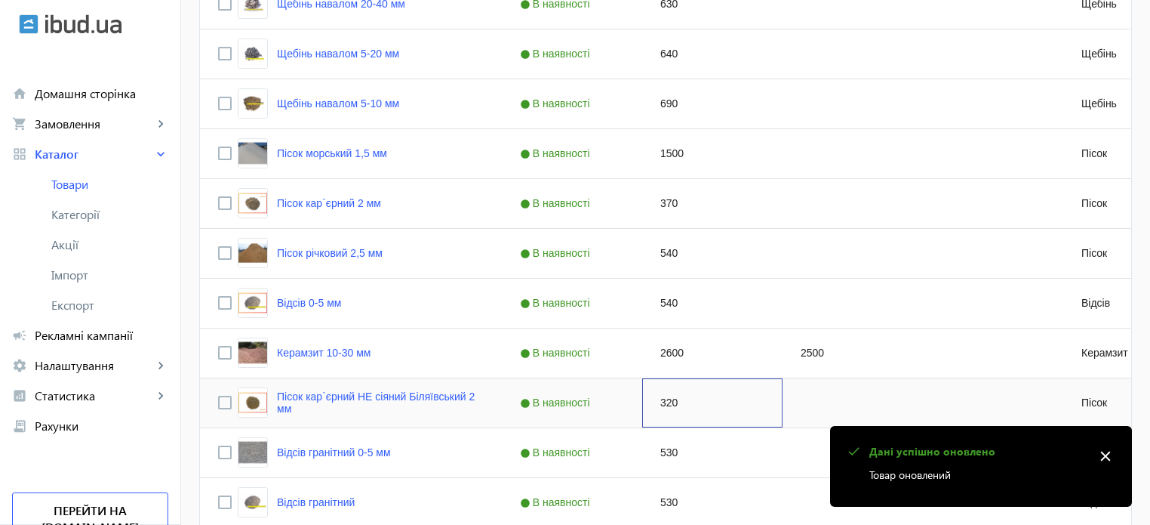
scroll to position [679, 0]
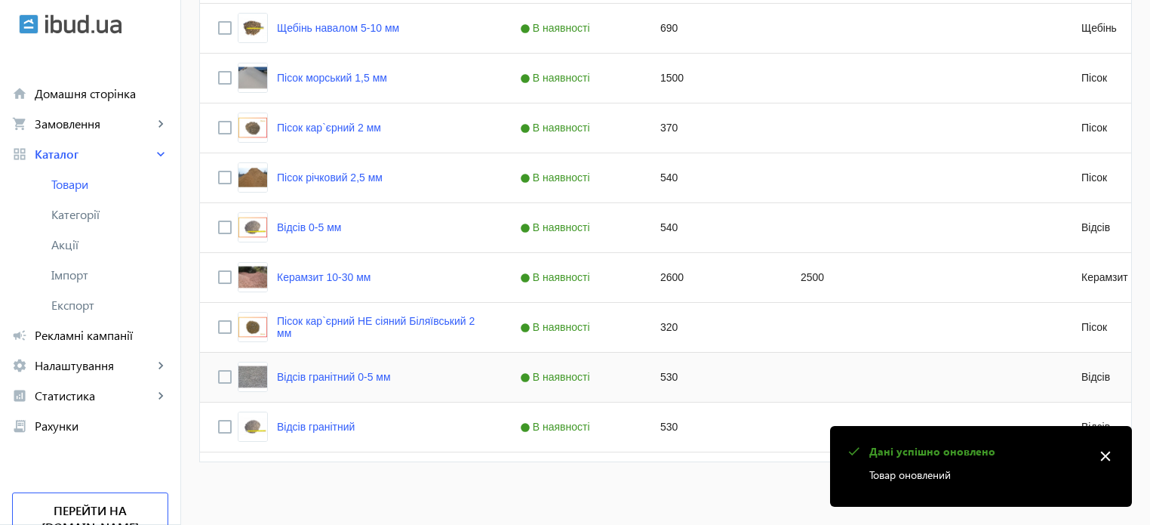
click at [679, 380] on div "530" at bounding box center [712, 377] width 140 height 49
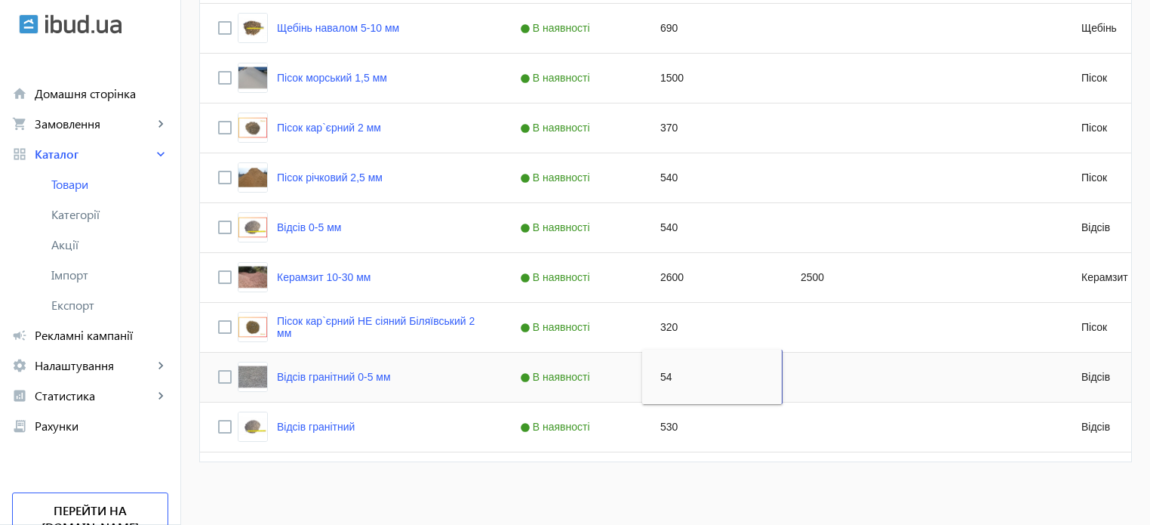
type input "540"
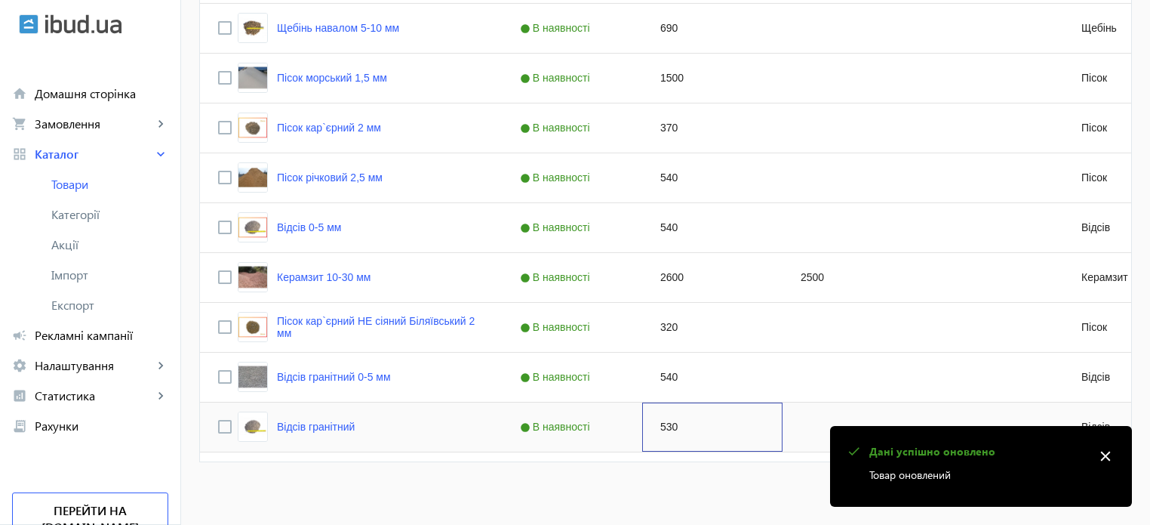
click at [692, 411] on div "530" at bounding box center [712, 426] width 140 height 49
type input "540"
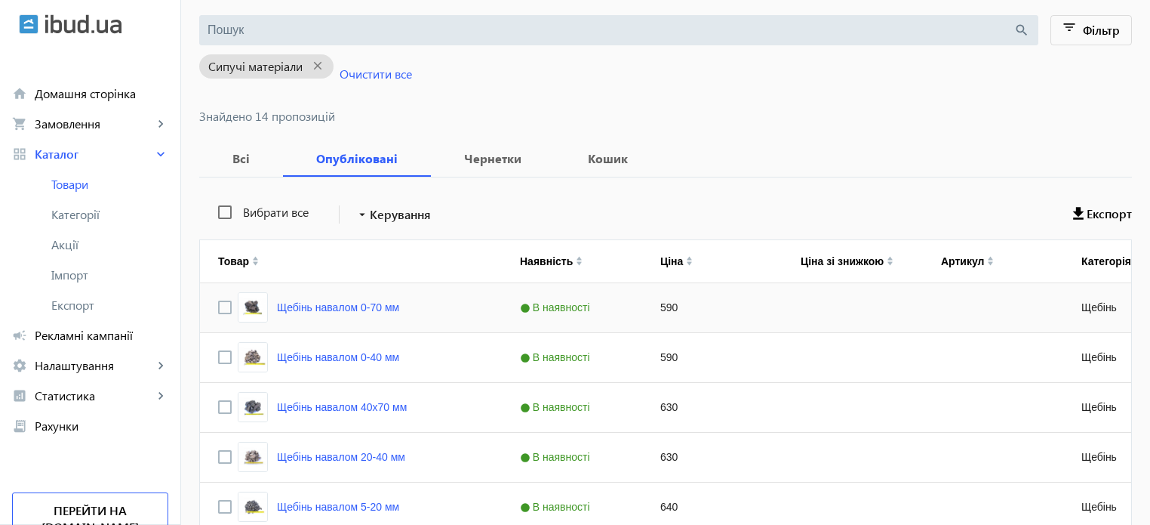
scroll to position [0, 0]
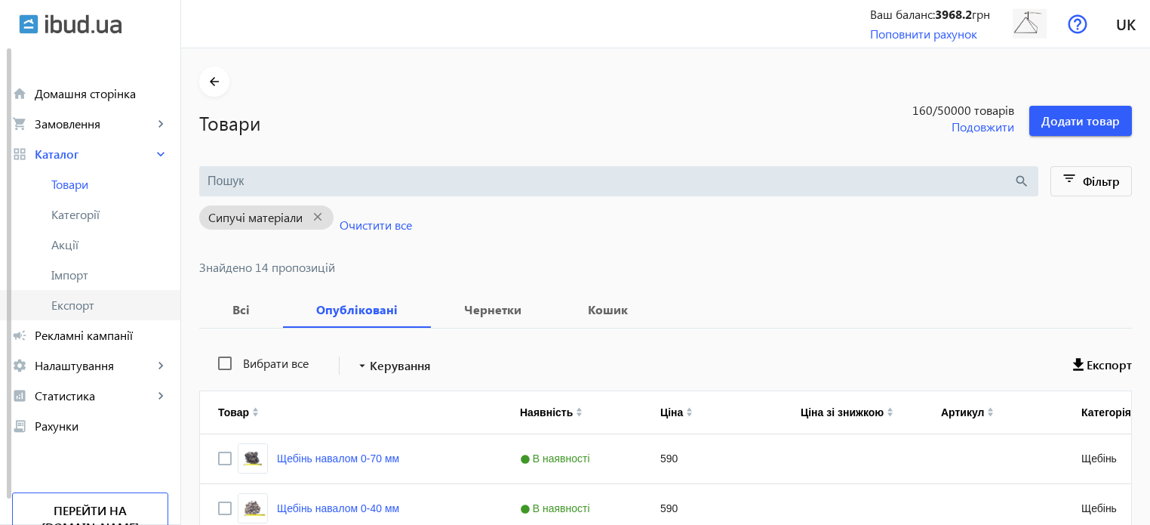
click at [103, 309] on span "Експорт" at bounding box center [109, 304] width 117 height 15
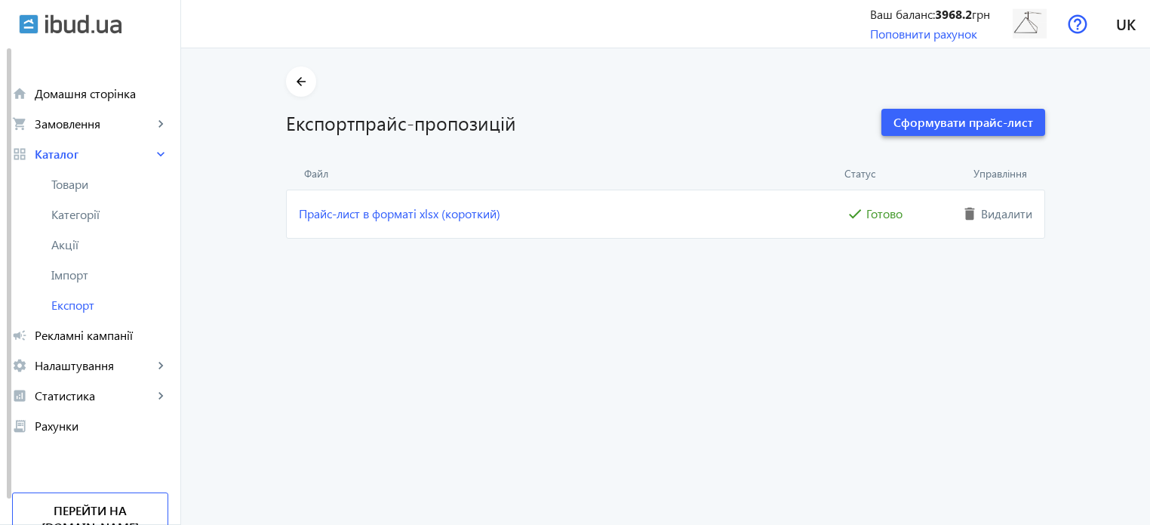
click at [982, 126] on span "Сформувати прайс-лист" at bounding box center [964, 122] width 140 height 17
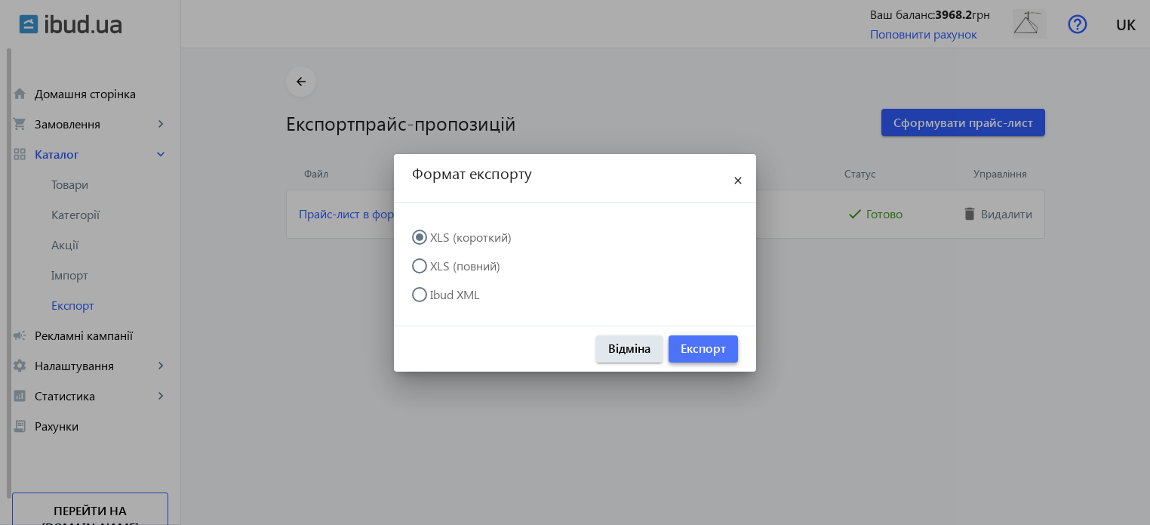
click at [701, 352] on span "Експорт" at bounding box center [703, 348] width 45 height 17
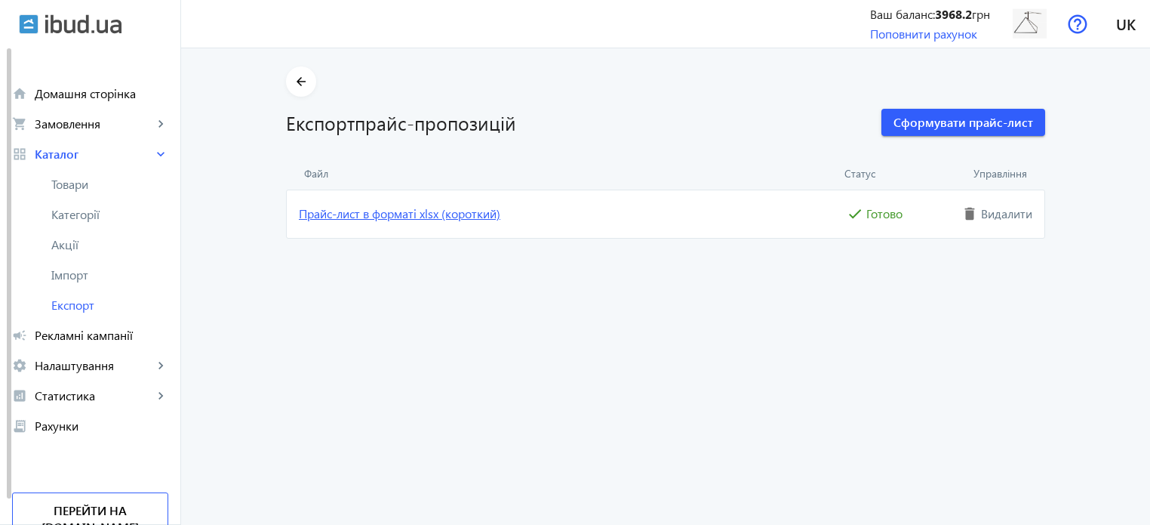
click at [411, 218] on link "Прайс-лист в форматі xlsx (короткий)" at bounding box center [571, 213] width 545 height 17
click at [97, 273] on span "Імпорт" at bounding box center [109, 274] width 117 height 15
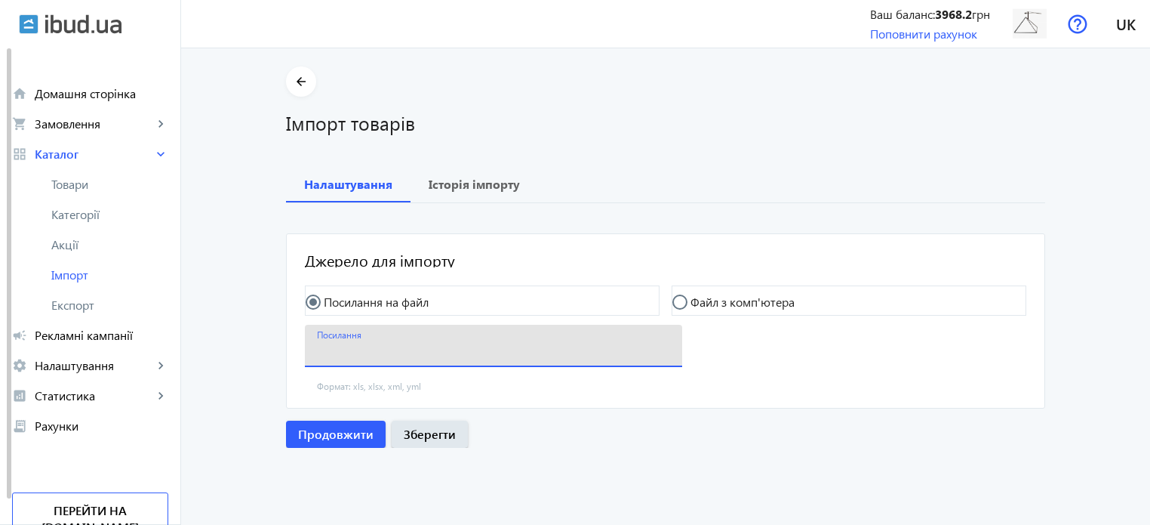
click at [562, 344] on input "Посилання" at bounding box center [493, 351] width 353 height 16
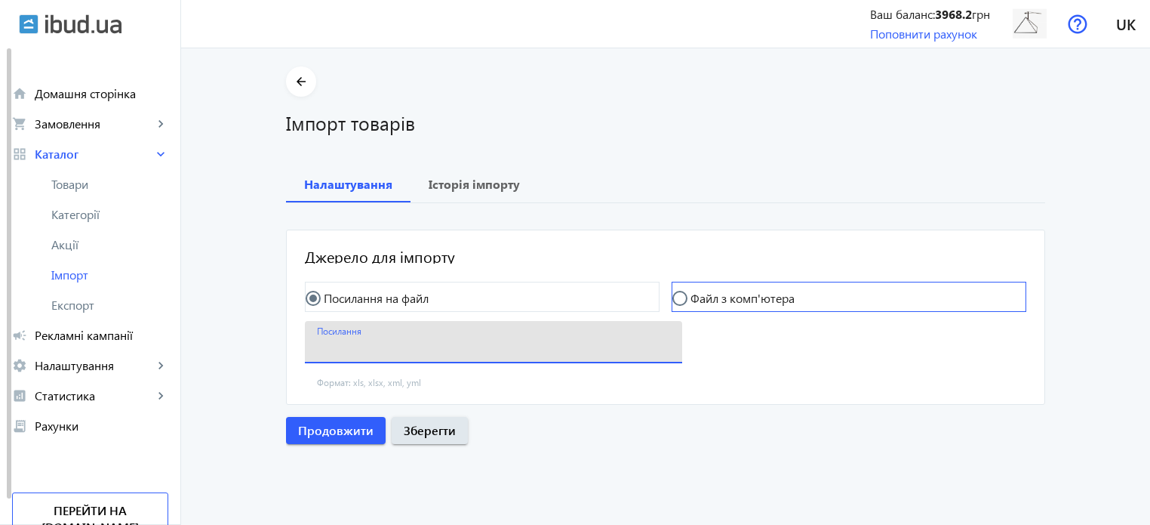
click at [676, 295] on input "Файл з комп'ютера" at bounding box center [688, 306] width 30 height 30
radio input "true"
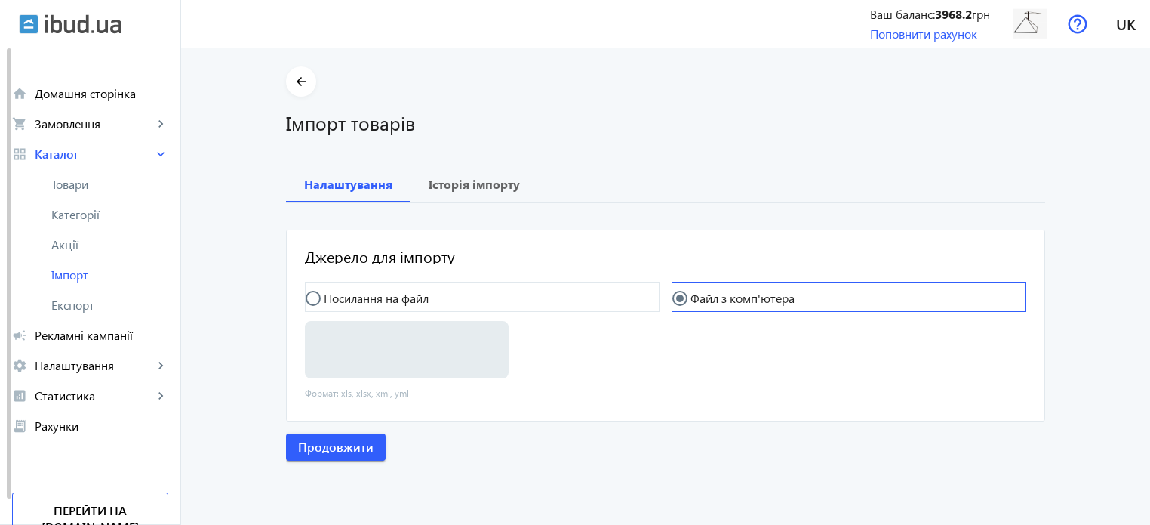
click at [679, 300] on input "Файл з комп'ютера" at bounding box center [688, 306] width 30 height 30
click at [359, 343] on span "Виберіть" at bounding box center [354, 341] width 43 height 12
click at [359, 343] on input "Виберіть або перетягніть сюди Ваш файл" at bounding box center [407, 351] width 180 height 18
type input "C:\fakepath\stroytekhg-6-2025-10-10-16-26.xlsx"
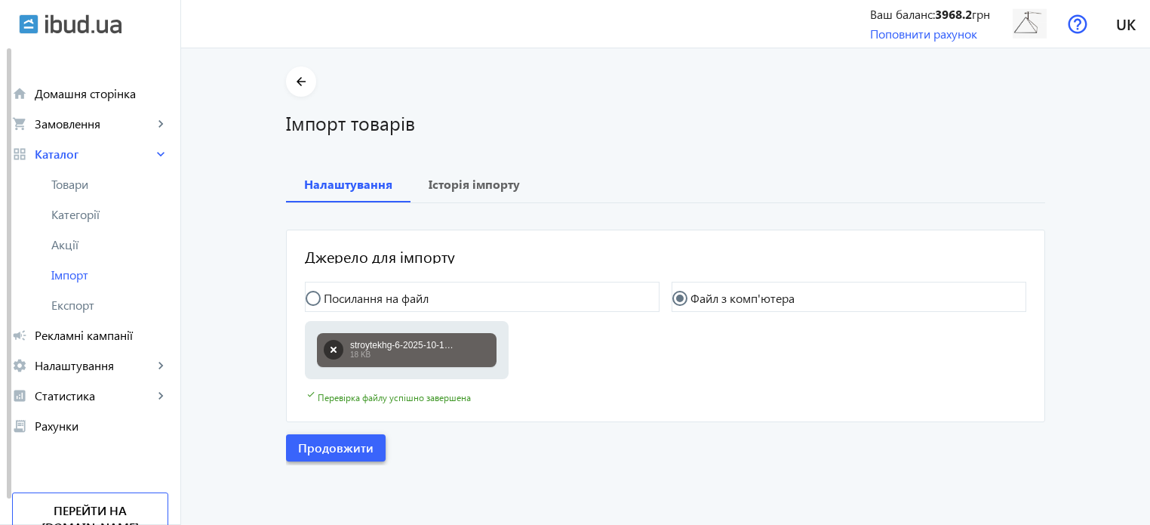
click at [349, 446] on span "Продовжити" at bounding box center [335, 447] width 75 height 17
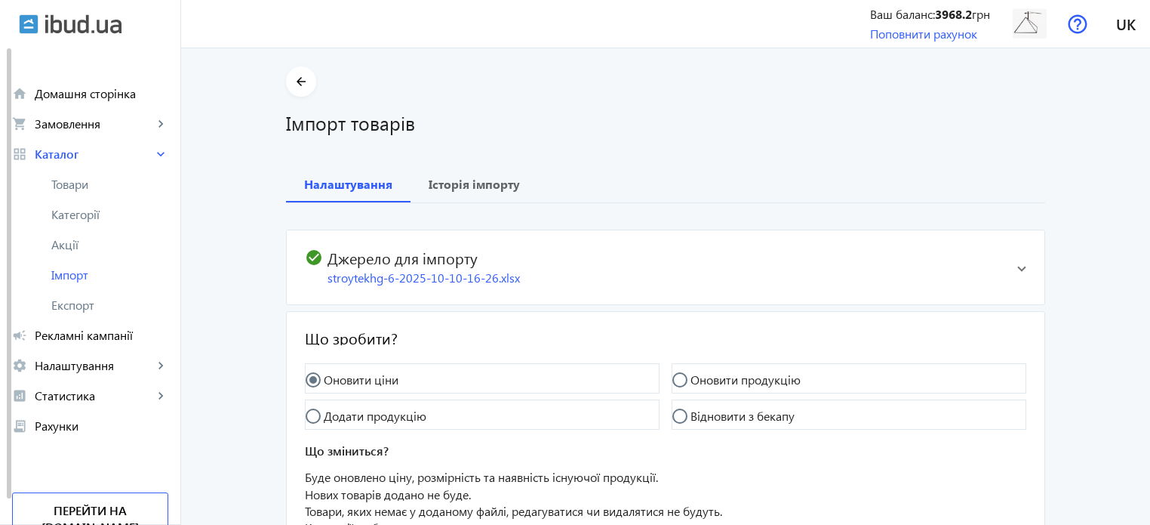
scroll to position [148, 0]
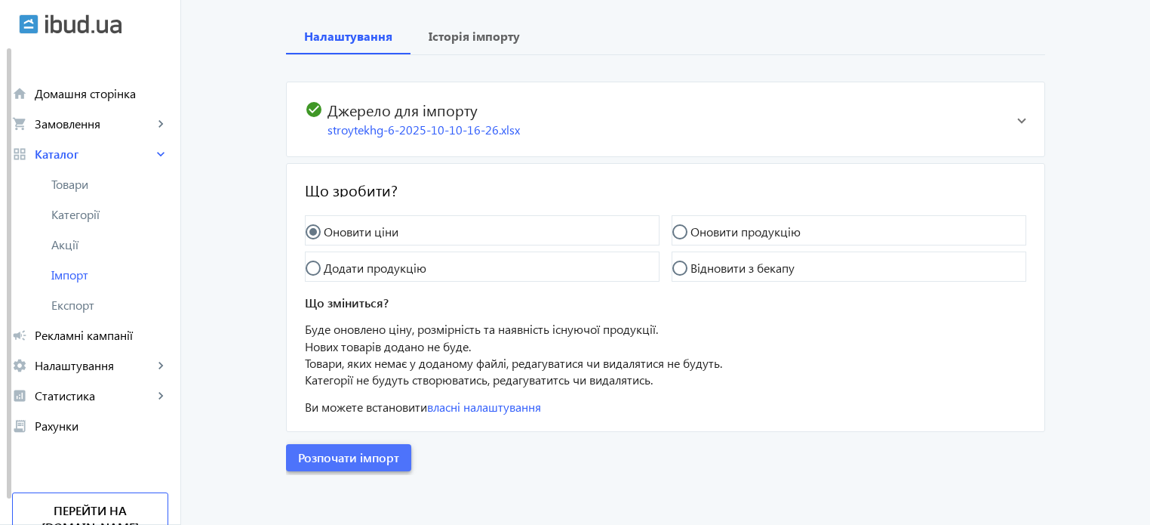
click at [354, 461] on span "Розпочати імпорт" at bounding box center [348, 457] width 101 height 17
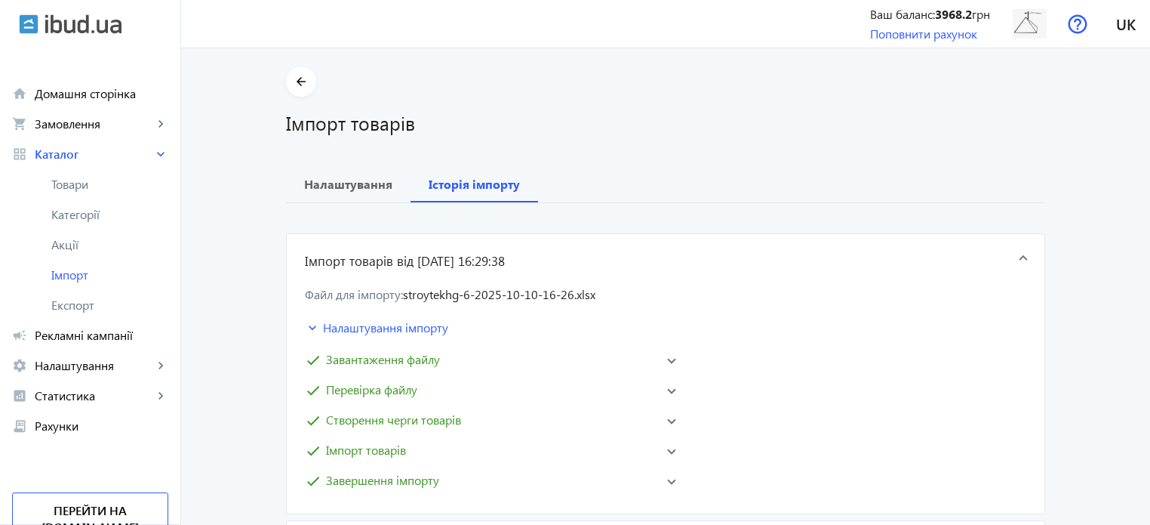
scroll to position [75, 0]
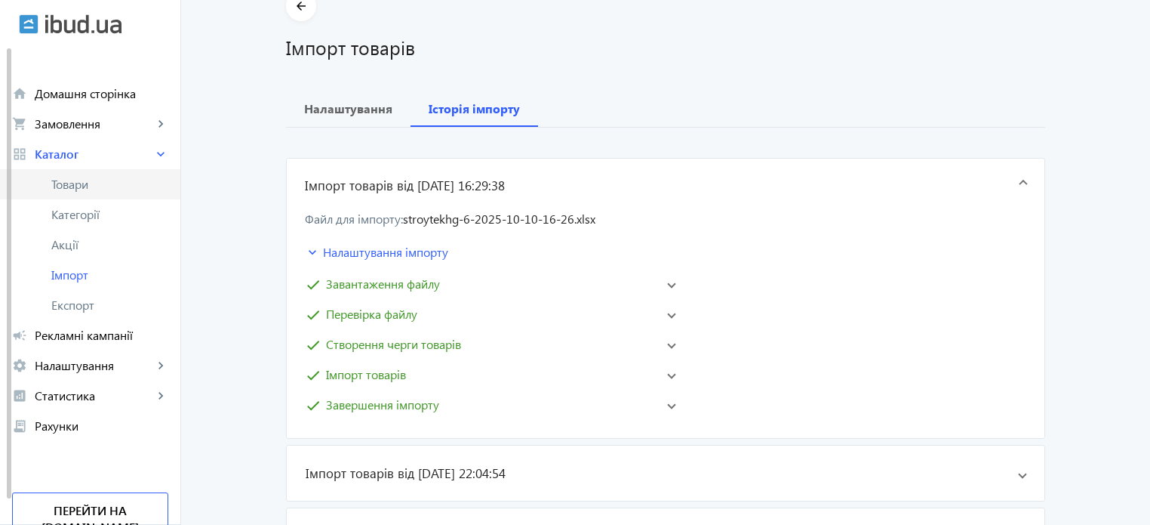
click at [112, 183] on span "Товари" at bounding box center [109, 184] width 117 height 15
